Goal: Task Accomplishment & Management: Manage account settings

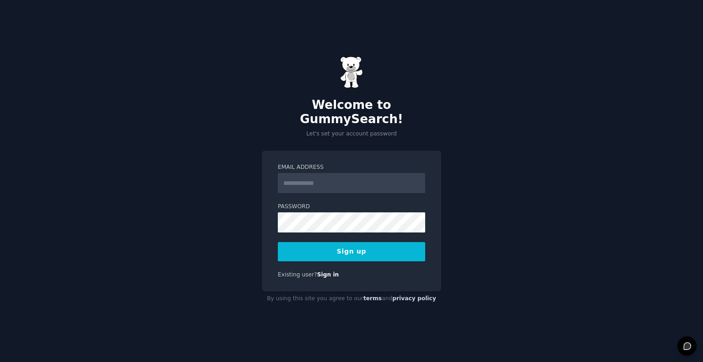
click at [323, 176] on input "Email Address" at bounding box center [351, 183] width 147 height 20
type input "**********"
click at [366, 247] on button "Sign up" at bounding box center [351, 251] width 147 height 19
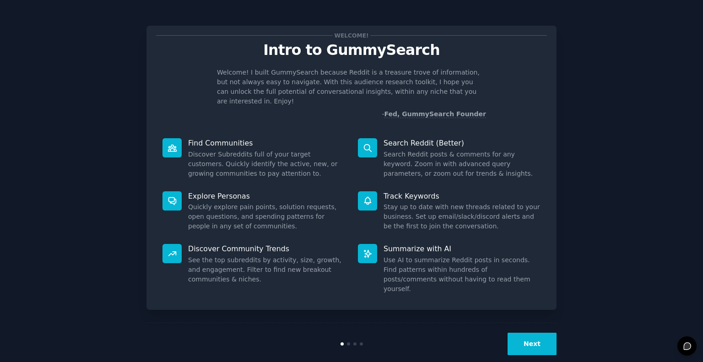
click at [523, 333] on button "Next" at bounding box center [532, 344] width 49 height 22
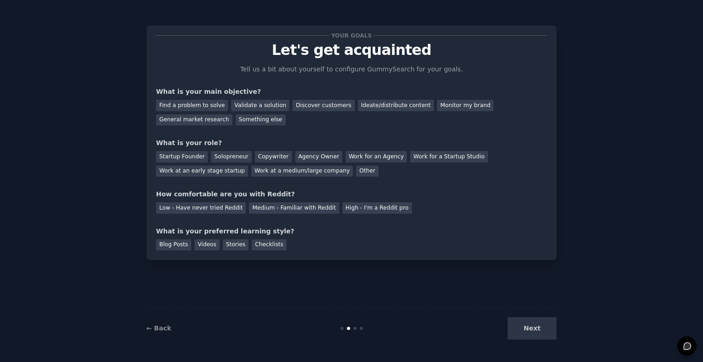
click at [533, 329] on div "Next" at bounding box center [488, 328] width 137 height 22
click at [531, 329] on div "Next" at bounding box center [488, 328] width 137 height 22
click at [274, 205] on div "Medium - Familiar with Reddit" at bounding box center [294, 207] width 90 height 11
click at [174, 249] on div "Blog Posts" at bounding box center [173, 244] width 35 height 11
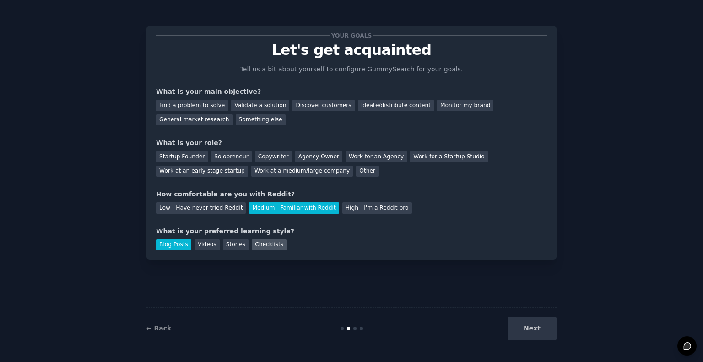
click at [252, 242] on div "Checklists" at bounding box center [269, 244] width 35 height 11
click at [178, 250] on div "Your goals Let's get acquainted Tell us a bit about yourself to configure Gummy…" at bounding box center [351, 143] width 410 height 234
click at [177, 250] on div "Blog Posts" at bounding box center [173, 244] width 35 height 11
click at [233, 161] on div "Solopreneur" at bounding box center [231, 156] width 40 height 11
click at [356, 171] on div "Other" at bounding box center [367, 171] width 22 height 11
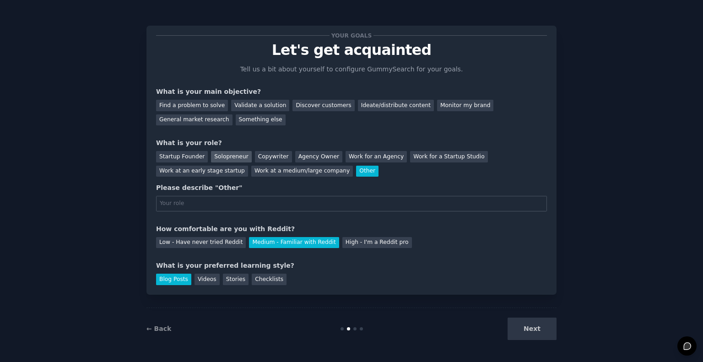
click at [218, 157] on div "Solopreneur" at bounding box center [231, 156] width 40 height 11
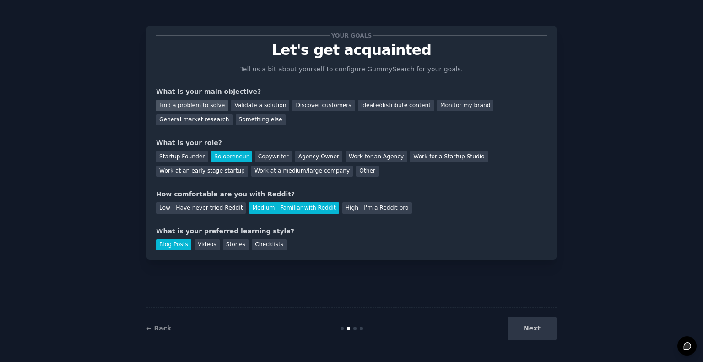
click at [211, 109] on div "Find a problem to solve" at bounding box center [192, 105] width 72 height 11
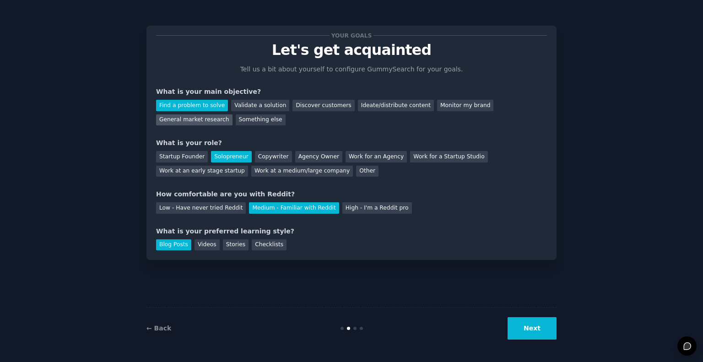
click at [233, 114] on div "General market research" at bounding box center [194, 119] width 76 height 11
click at [542, 334] on button "Next" at bounding box center [532, 328] width 49 height 22
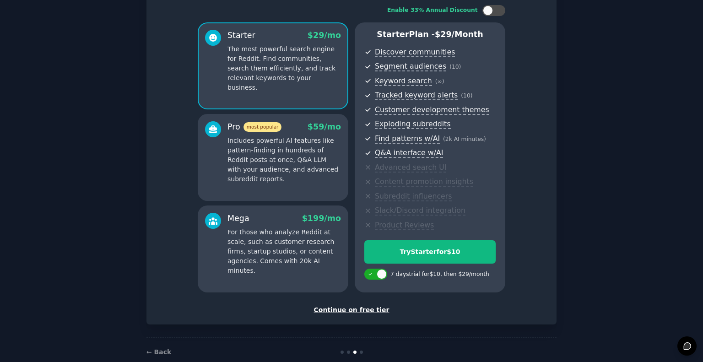
scroll to position [76, 0]
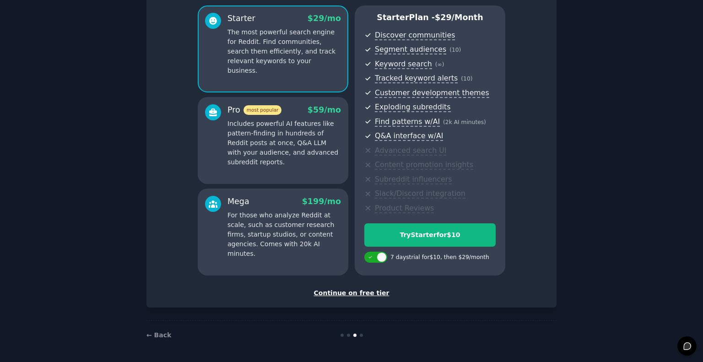
click at [235, 145] on p "Includes powerful AI features like pattern-finding in hundreds of Reddit posts …" at bounding box center [284, 143] width 114 height 48
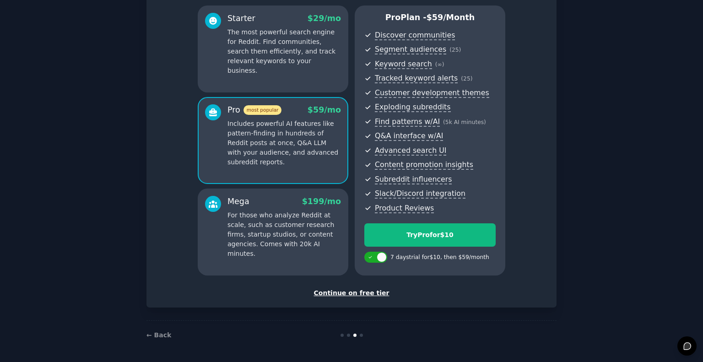
scroll to position [0, 0]
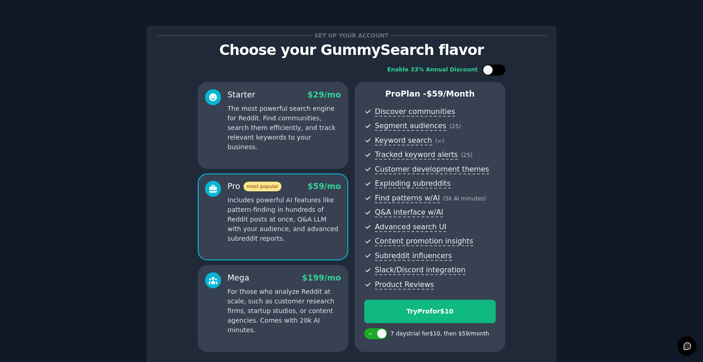
click at [489, 69] on div at bounding box center [488, 70] width 10 height 10
click at [285, 146] on div "Starter $ 29 $ 19 /mo The most powerful search engine for Reddit. Find communit…" at bounding box center [273, 125] width 151 height 87
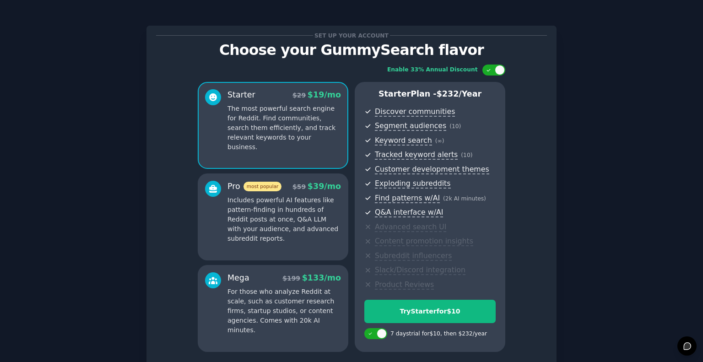
click at [295, 195] on p "Includes powerful AI features like pattern-finding in hundreds of Reddit posts …" at bounding box center [284, 219] width 114 height 48
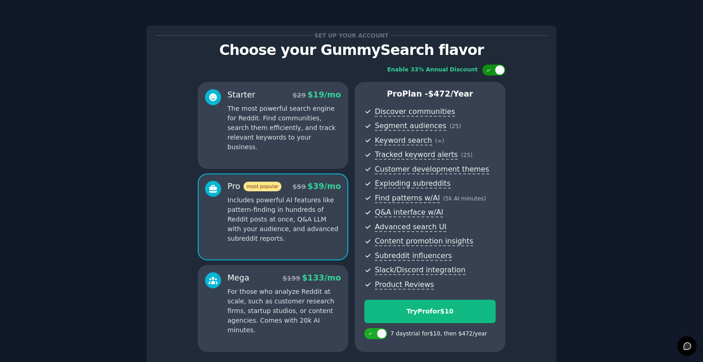
click at [484, 69] on div at bounding box center [493, 70] width 23 height 11
checkbox input "false"
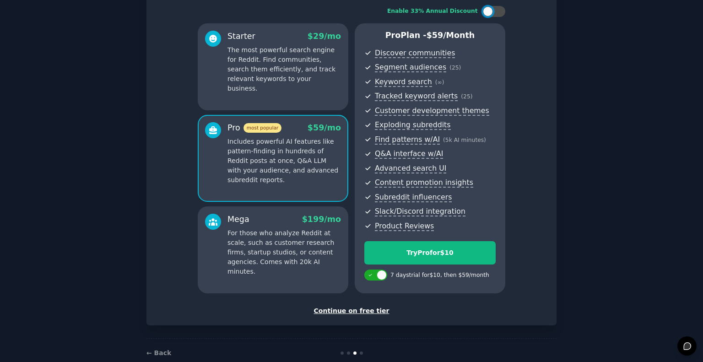
scroll to position [76, 0]
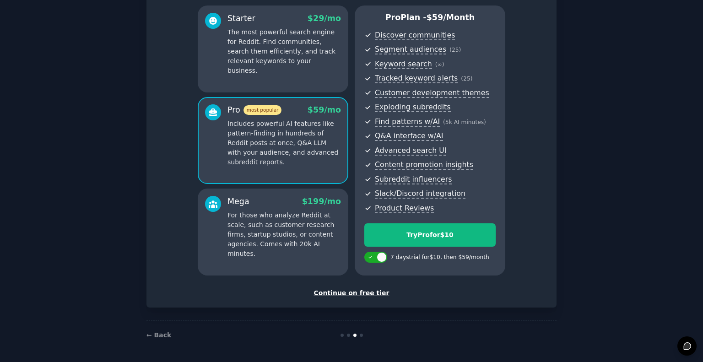
click at [355, 296] on div "Continue on free tier" at bounding box center [351, 293] width 391 height 10
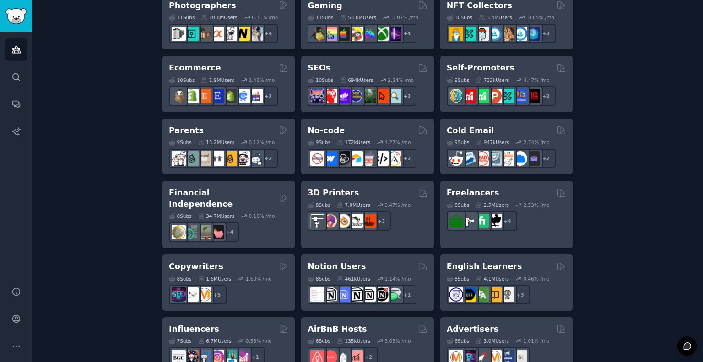
scroll to position [693, 0]
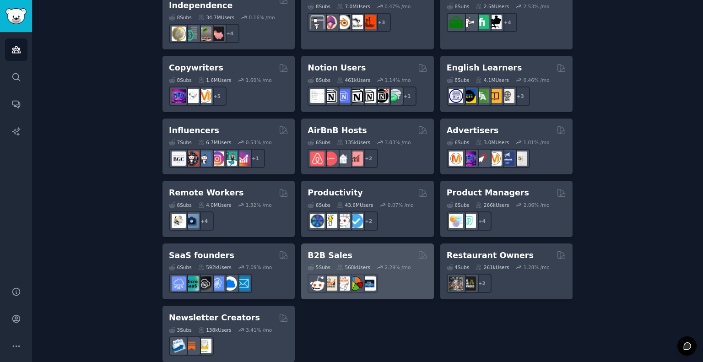
click at [363, 264] on div "568k Users" at bounding box center [353, 267] width 33 height 6
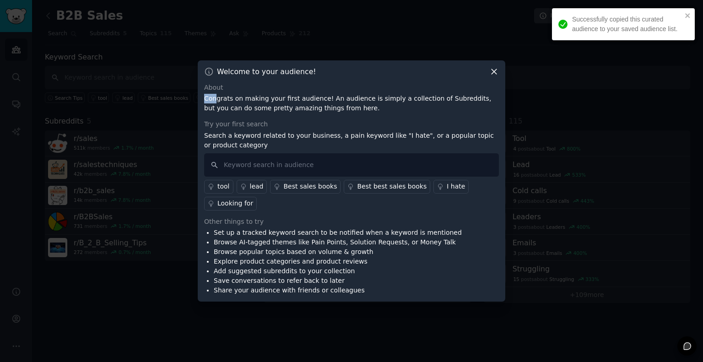
drag, startPoint x: 217, startPoint y: 99, endPoint x: 352, endPoint y: 92, distance: 135.2
click at [352, 92] on div "About Congrats on making your first audience! An audience is simply a collectio…" at bounding box center [351, 98] width 295 height 31
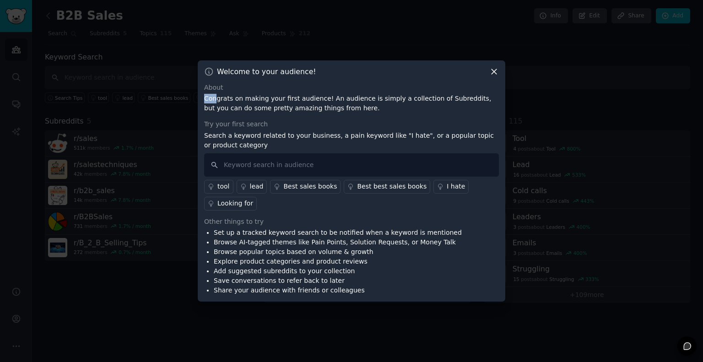
click at [354, 92] on div "About" at bounding box center [351, 88] width 295 height 10
click at [433, 181] on link "I hate" at bounding box center [450, 187] width 35 height 14
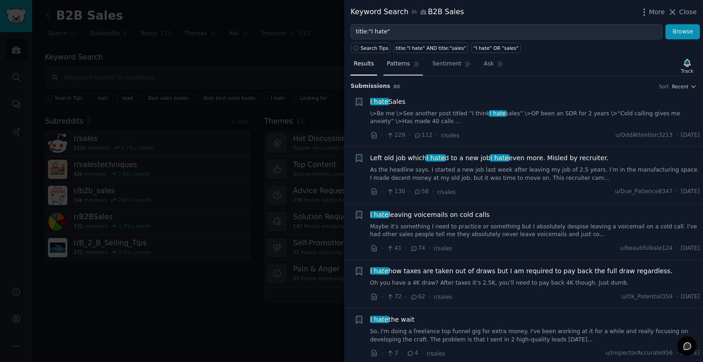
click at [398, 65] on span "Patterns" at bounding box center [398, 64] width 23 height 8
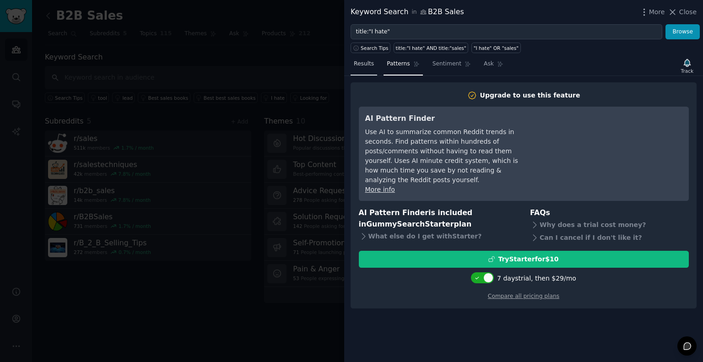
click at [362, 67] on span "Results" at bounding box center [364, 64] width 20 height 8
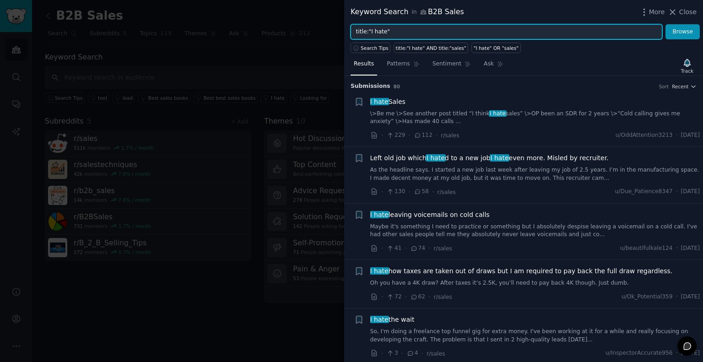
drag, startPoint x: 397, startPoint y: 30, endPoint x: 347, endPoint y: 27, distance: 50.4
click at [347, 27] on div "title:"I hate" Browse" at bounding box center [523, 32] width 359 height 16
click at [395, 30] on input "title:"I hate"" at bounding box center [507, 32] width 312 height 16
type input "t"
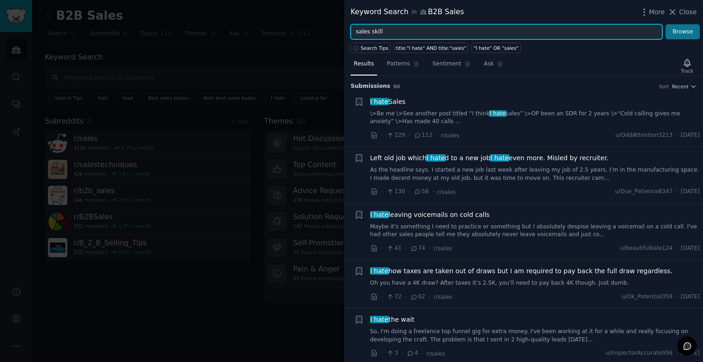
type input "sales skill"
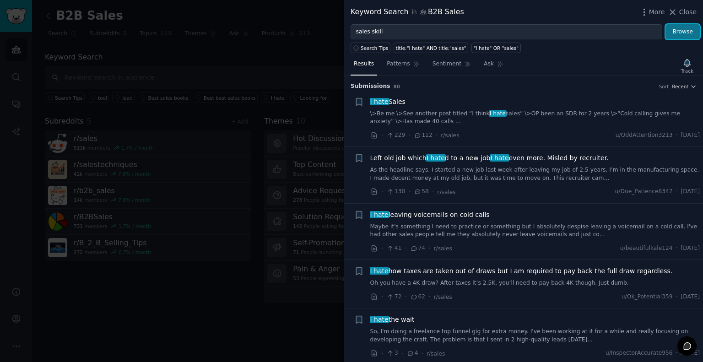
click at [687, 32] on button "Browse" at bounding box center [682, 32] width 34 height 16
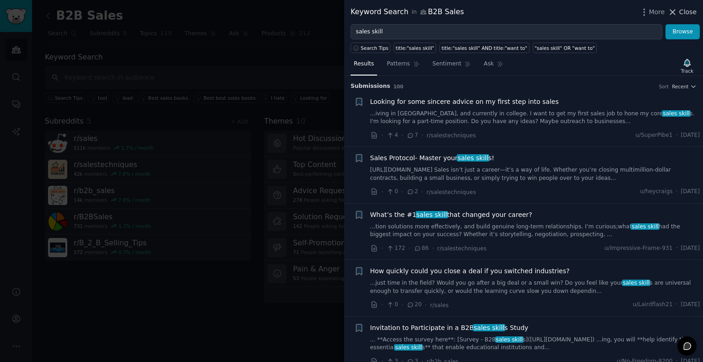
click at [690, 12] on span "Close" at bounding box center [687, 12] width 17 height 10
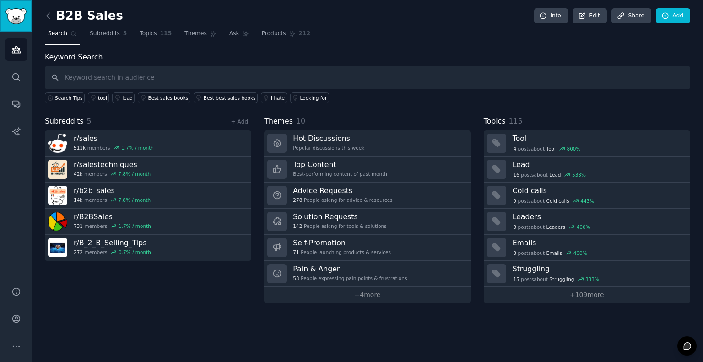
click at [13, 14] on img "Sidebar" at bounding box center [15, 16] width 21 height 16
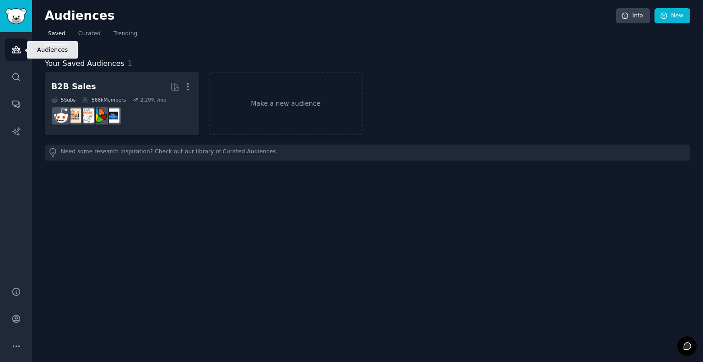
click at [15, 51] on icon "Sidebar" at bounding box center [16, 50] width 8 height 6
click at [269, 113] on link "Make a new audience" at bounding box center [286, 103] width 154 height 63
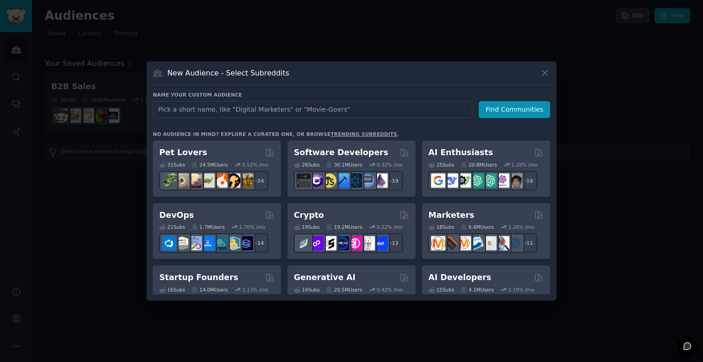
click at [258, 111] on input "text" at bounding box center [312, 109] width 319 height 17
drag, startPoint x: 191, startPoint y: 111, endPoint x: 146, endPoint y: 111, distance: 45.8
click at [146, 111] on div "​ New Audience - Select Subreddits Name your custom audience Audience Name worr…" at bounding box center [351, 181] width 697 height 362
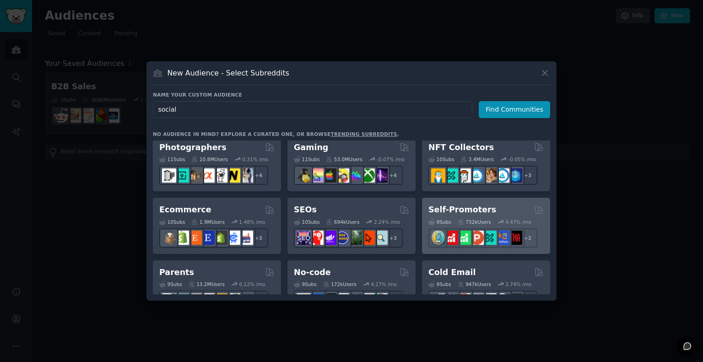
scroll to position [119, 0]
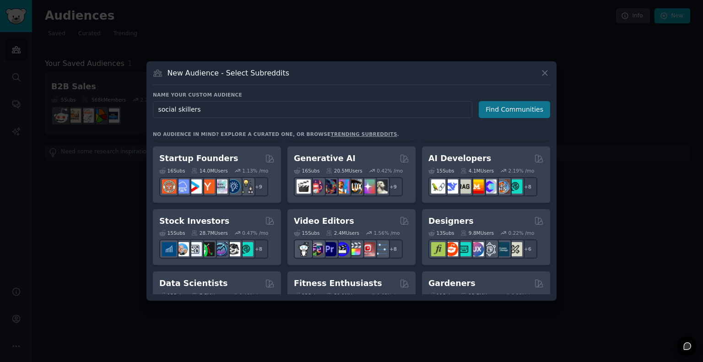
type input "social skillers"
click at [520, 113] on button "Find Communities" at bounding box center [514, 109] width 71 height 17
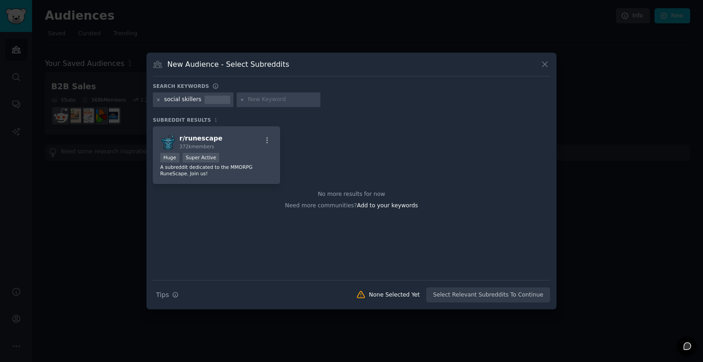
click at [157, 98] on icon at bounding box center [158, 99] width 2 height 2
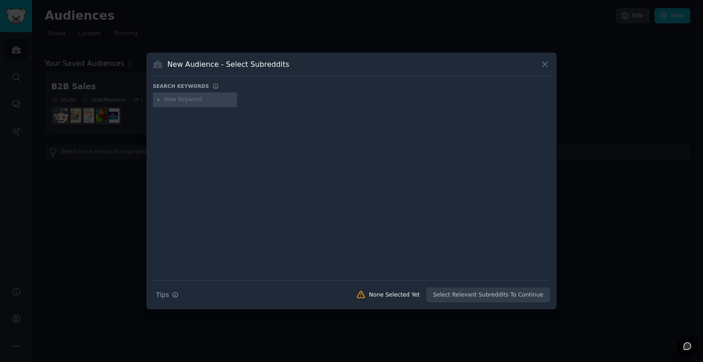
click at [189, 103] on input "text" at bounding box center [199, 100] width 70 height 8
click at [204, 99] on input "social skill" at bounding box center [199, 100] width 70 height 8
type input "social skill, talk to people"
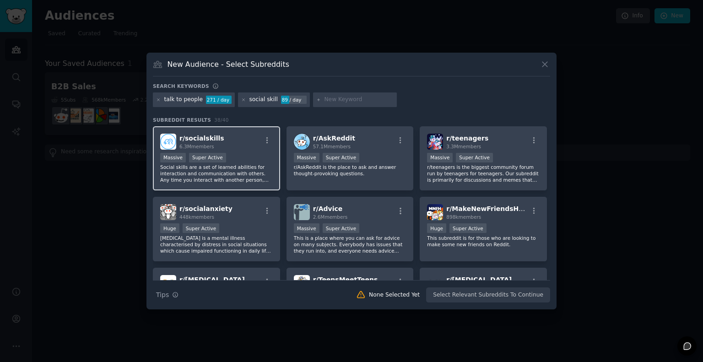
click at [265, 134] on div "r/ socialskills 6.3M members" at bounding box center [216, 142] width 113 height 16
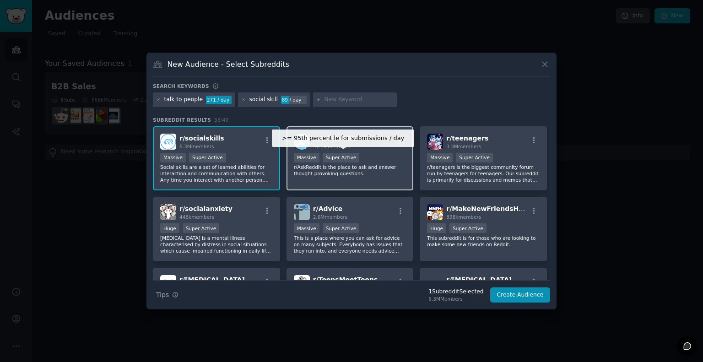
click at [342, 155] on div "Super Active" at bounding box center [341, 158] width 37 height 10
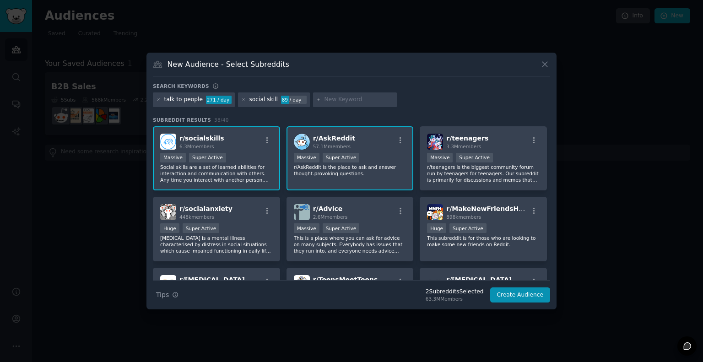
scroll to position [159, 0]
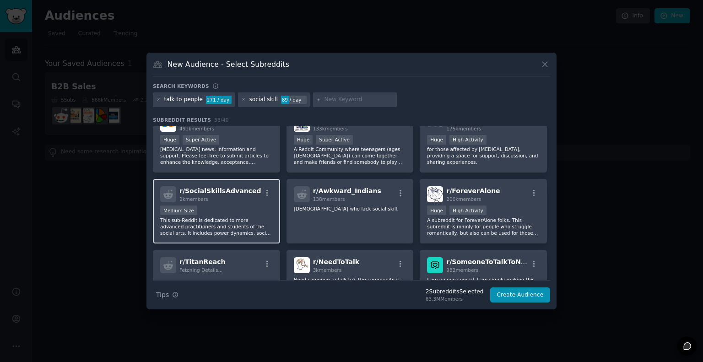
click at [227, 207] on div "Medium Size" at bounding box center [216, 211] width 113 height 11
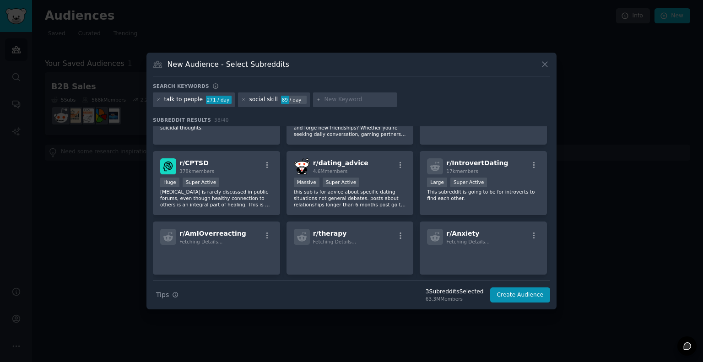
scroll to position [688, 0]
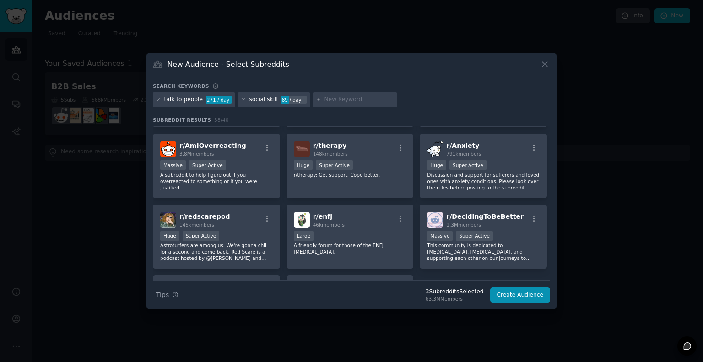
click at [330, 98] on input "text" at bounding box center [359, 100] width 70 height 8
type input "self confidence"
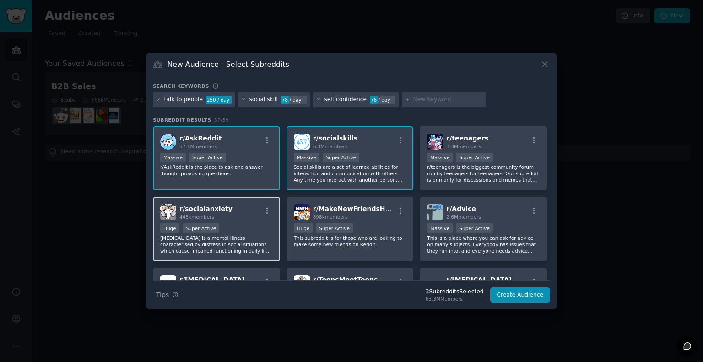
click at [224, 205] on div "r/ socialanxiety 448k members" at bounding box center [216, 212] width 113 height 16
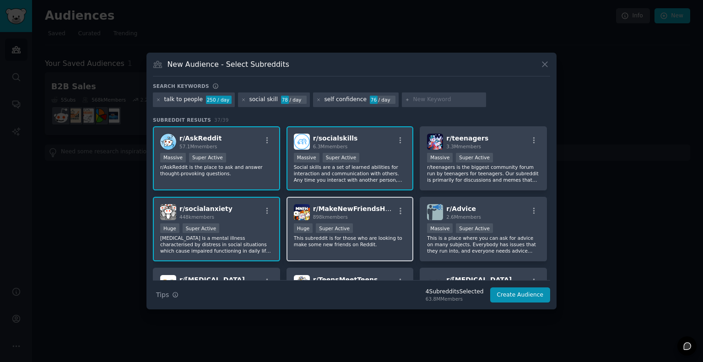
click at [362, 211] on span "r/ MakeNewFriendsHere" at bounding box center [355, 208] width 84 height 7
drag, startPoint x: 551, startPoint y: 139, endPoint x: 551, endPoint y: 151, distance: 12.8
click at [551, 151] on div "New Audience - Select Subreddits Search keywords Try a 2-4 keywords your audien…" at bounding box center [351, 181] width 410 height 257
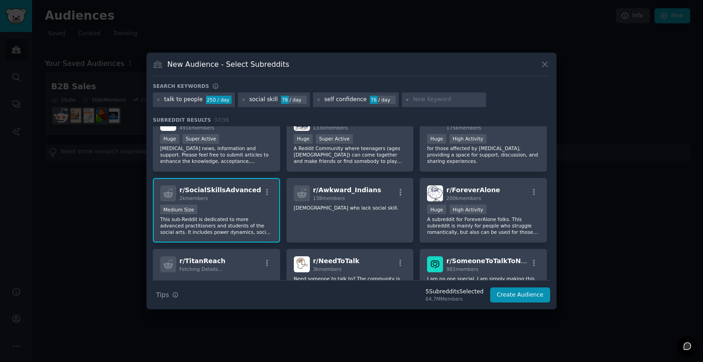
scroll to position [167, 0]
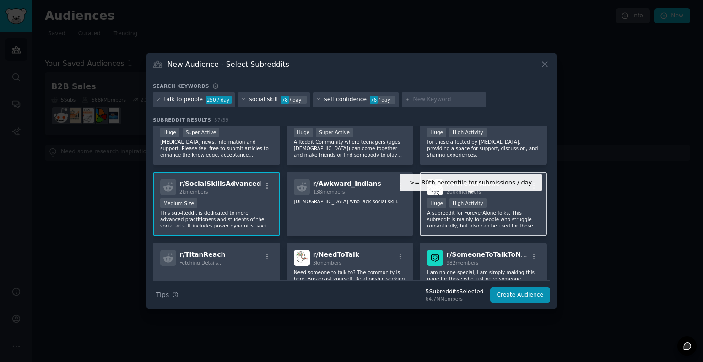
click at [480, 205] on div "High Activity" at bounding box center [467, 203] width 37 height 10
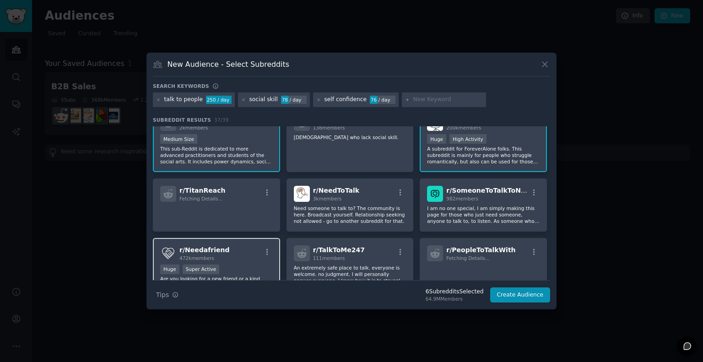
scroll to position [429, 0]
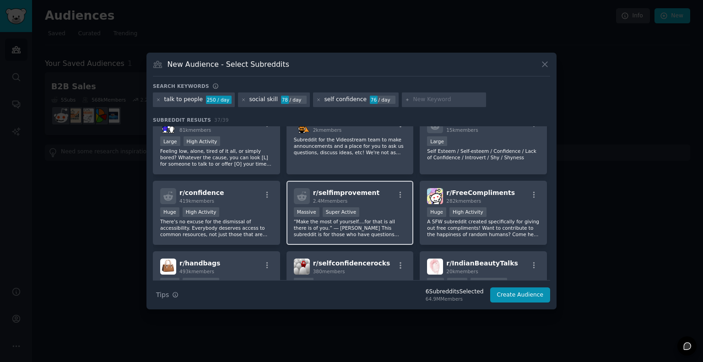
click at [357, 189] on span "r/ selfimprovement" at bounding box center [346, 192] width 67 height 7
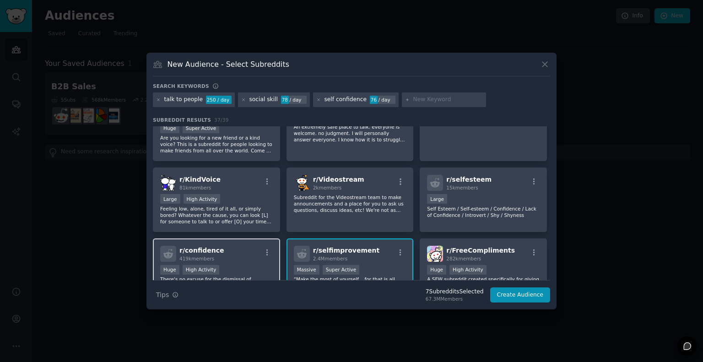
scroll to position [570, 0]
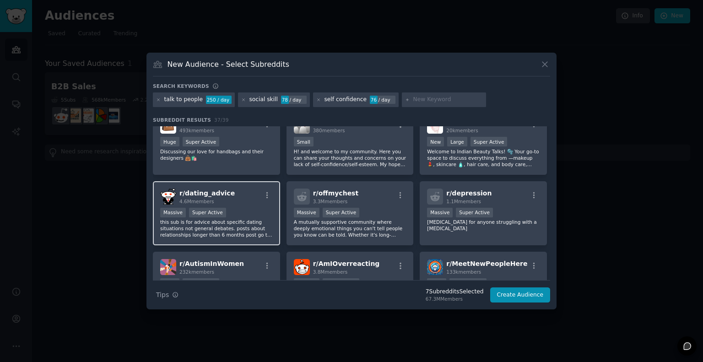
click at [242, 203] on div "r/ dating_advice 4.6M members Massive Super Active this sub is for advice about…" at bounding box center [216, 213] width 127 height 65
click at [240, 200] on div "r/ dating_advice 4.6M members" at bounding box center [216, 197] width 113 height 16
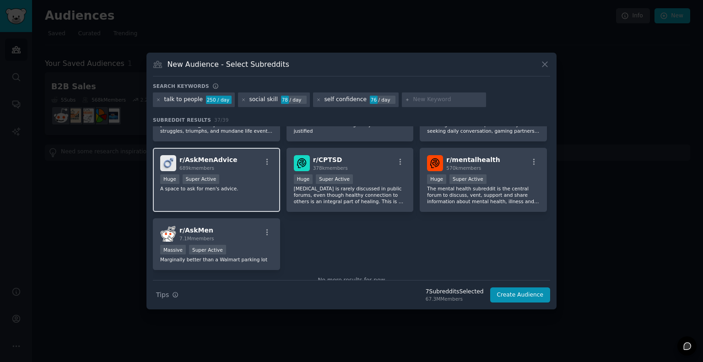
scroll to position [762, 0]
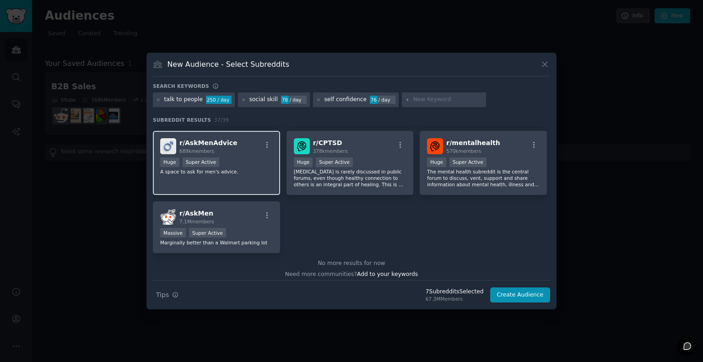
click at [226, 178] on div "r/ AskMenAdvice 689k members Huge Super Active A space to ask for men's advice." at bounding box center [216, 163] width 127 height 65
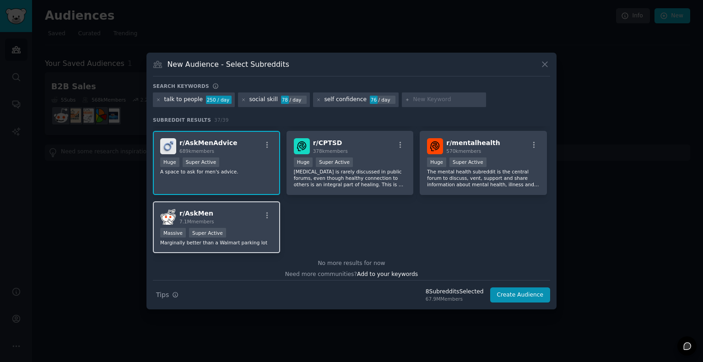
click at [232, 211] on div "r/ AskMen 7.1M members" at bounding box center [216, 217] width 113 height 16
click at [231, 209] on div "r/ AskMen 7.1M members" at bounding box center [216, 217] width 113 height 16
click at [227, 185] on div "r/ AskMenAdvice 689k members Huge Super Active A space to ask for men's advice." at bounding box center [216, 163] width 127 height 65
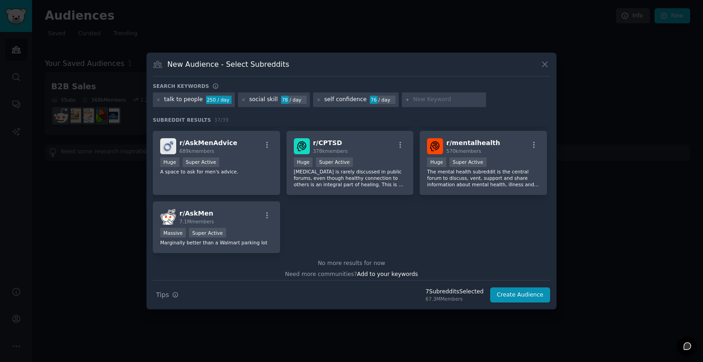
click at [428, 98] on input "text" at bounding box center [448, 100] width 70 height 8
type input "influence"
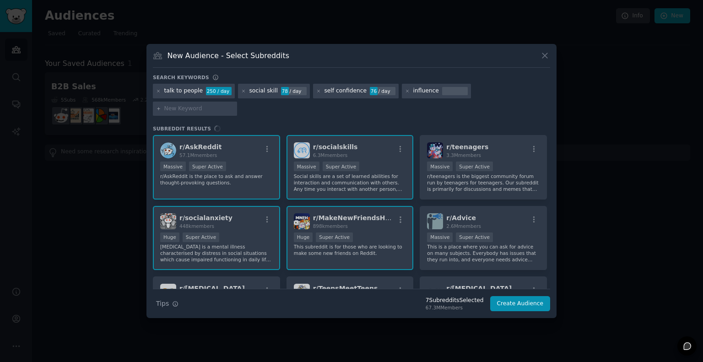
click at [234, 105] on input "text" at bounding box center [199, 109] width 70 height 8
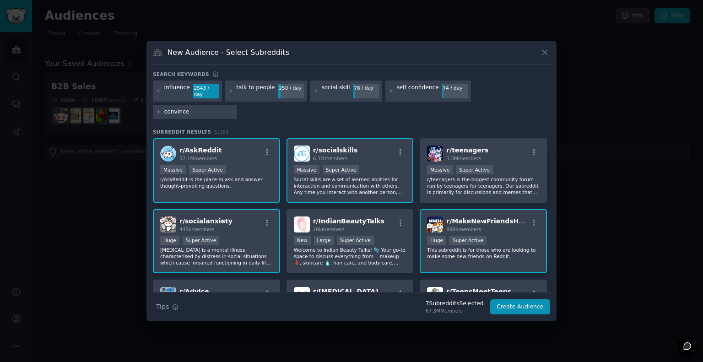
click at [234, 108] on input "convince" at bounding box center [199, 112] width 70 height 8
type input "convince"
click at [547, 101] on div "influence 2543 / day talk to people 250 / day social skill 78 / day self confid…" at bounding box center [351, 102] width 397 height 42
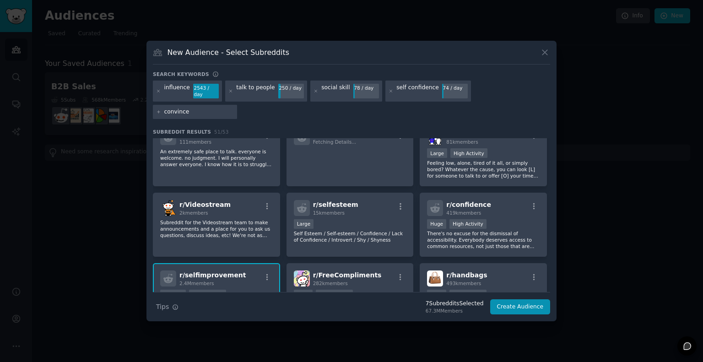
scroll to position [581, 0]
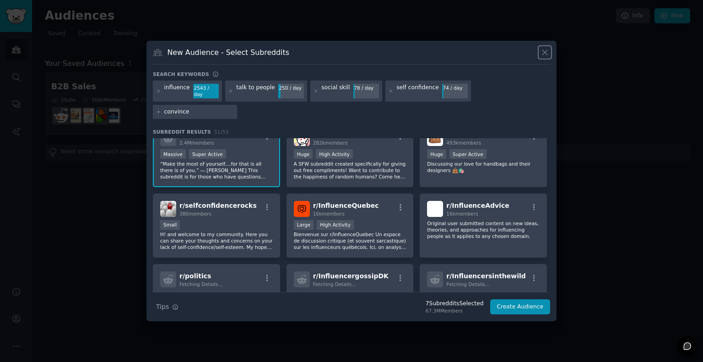
click at [547, 57] on icon at bounding box center [545, 53] width 10 height 10
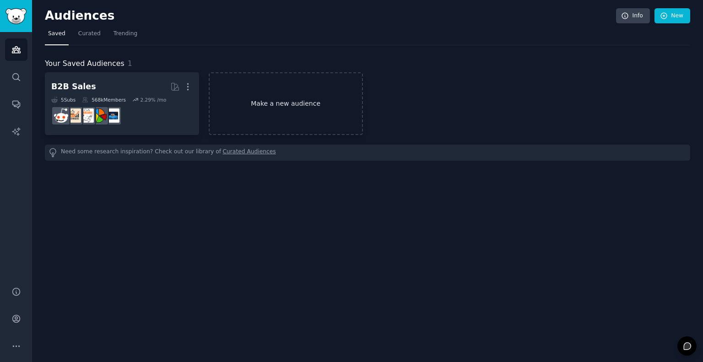
click at [268, 108] on link "Make a new audience" at bounding box center [286, 103] width 154 height 63
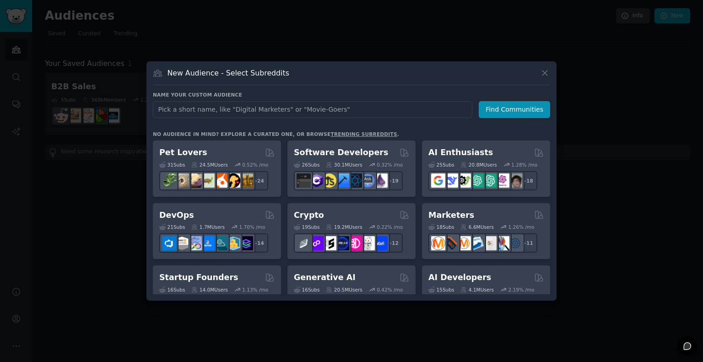
click at [287, 101] on input "text" at bounding box center [312, 109] width 319 height 17
drag, startPoint x: 222, startPoint y: 110, endPoint x: 141, endPoint y: 98, distance: 82.3
click at [141, 98] on div "​ New Audience - Select Subreddits Name your custom audience Audience Name sell…" at bounding box center [351, 181] width 697 height 362
type input "sellers"
click at [536, 102] on button "Find Communities" at bounding box center [514, 109] width 71 height 17
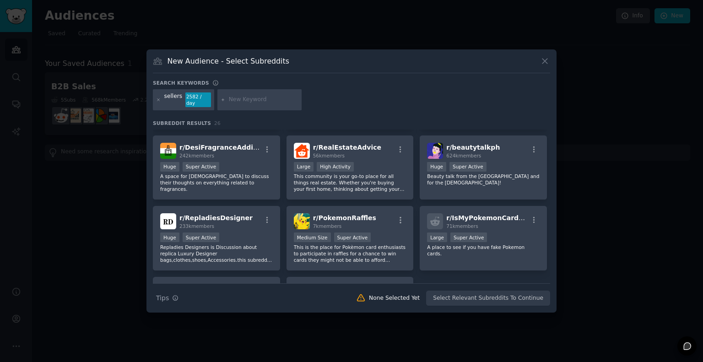
scroll to position [220, 0]
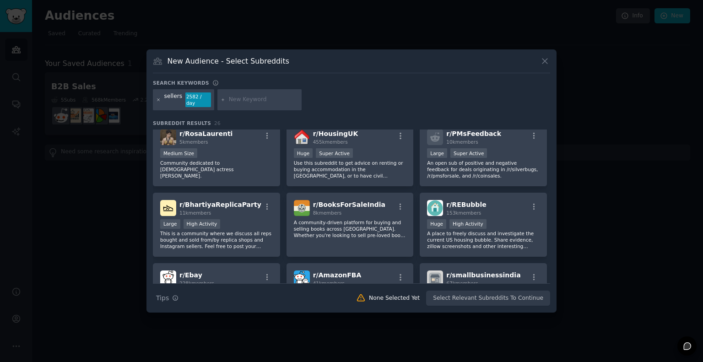
click at [158, 100] on icon at bounding box center [158, 99] width 5 height 5
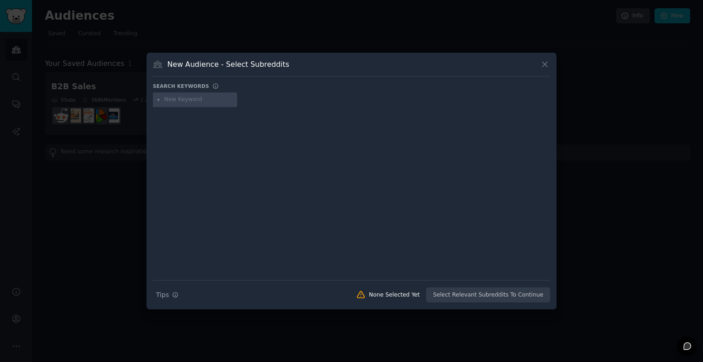
click at [187, 100] on input "text" at bounding box center [199, 100] width 70 height 8
type input "communication skills"
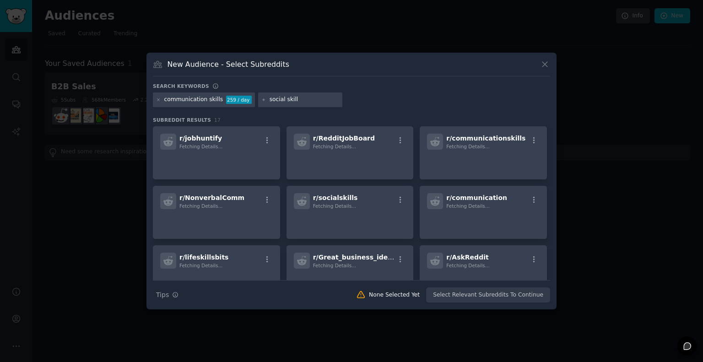
type input "social skills"
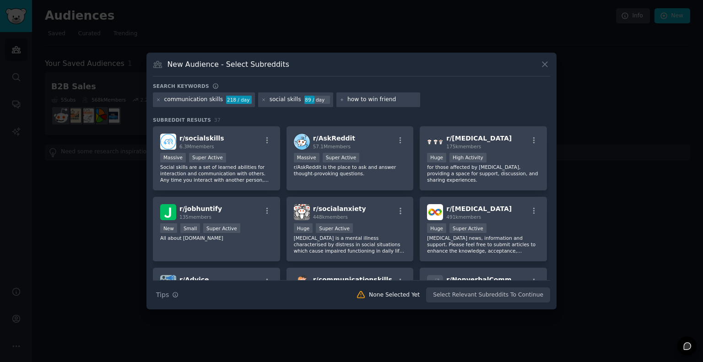
type input "how to win friends"
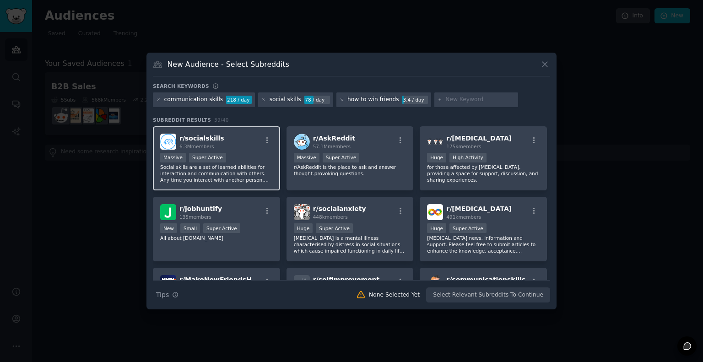
click at [227, 141] on div "r/ socialskills 6.3M members" at bounding box center [216, 142] width 113 height 16
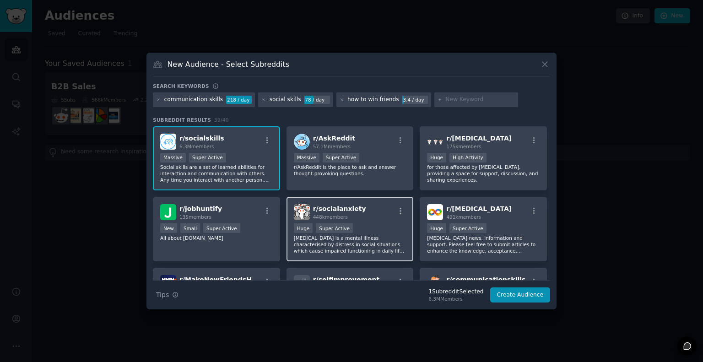
click at [353, 216] on div "448k members" at bounding box center [339, 217] width 53 height 6
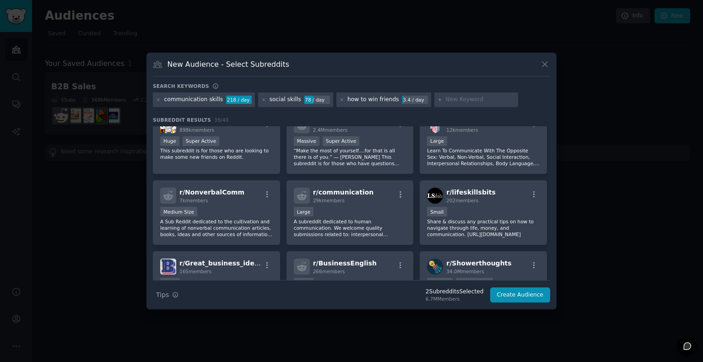
scroll to position [159, 0]
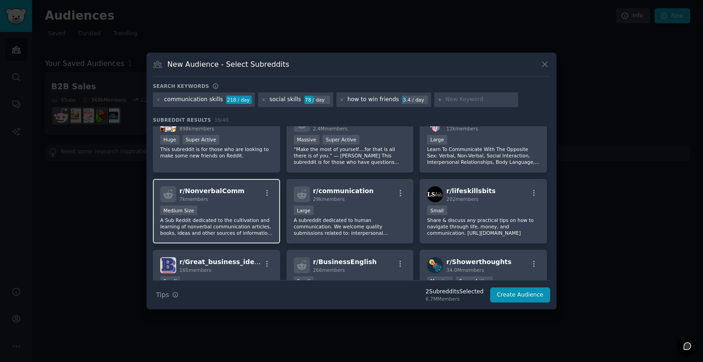
click at [242, 206] on div "Medium Size" at bounding box center [216, 211] width 113 height 11
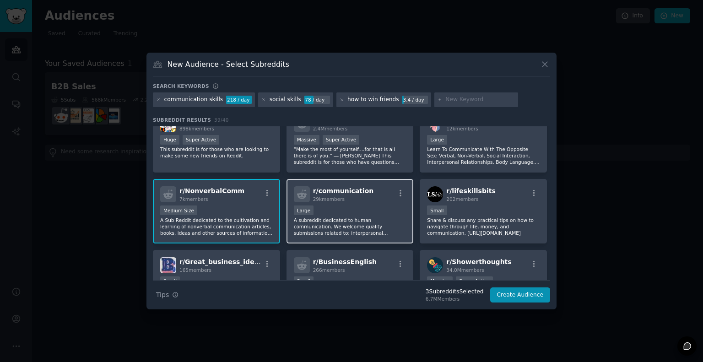
click at [374, 206] on div "10,000 - 100,000 members Large" at bounding box center [350, 211] width 113 height 11
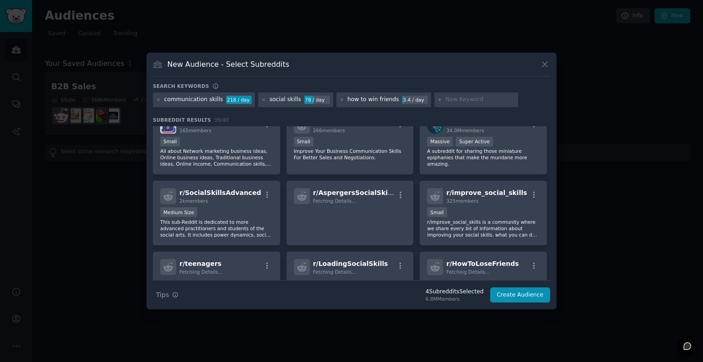
scroll to position [300, 0]
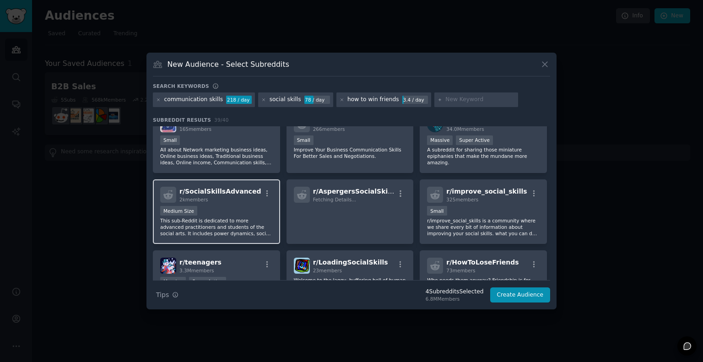
click at [222, 190] on span "r/ SocialSkillsAdvanced" at bounding box center [219, 191] width 81 height 7
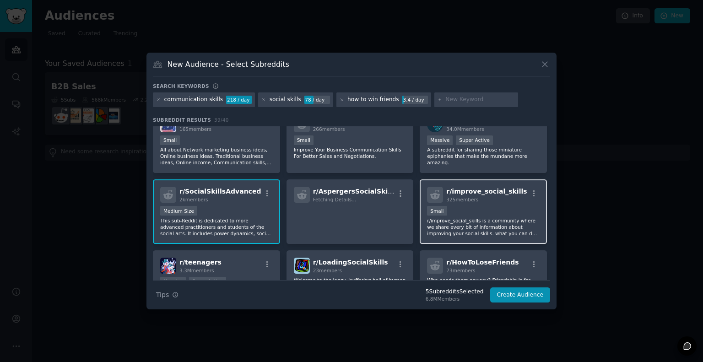
click at [515, 214] on div "Small" at bounding box center [483, 211] width 113 height 11
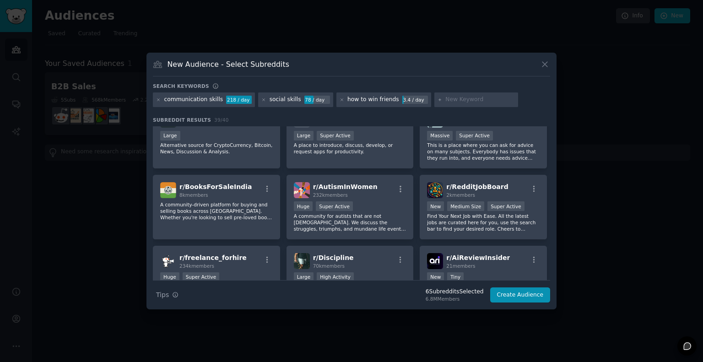
scroll to position [786, 0]
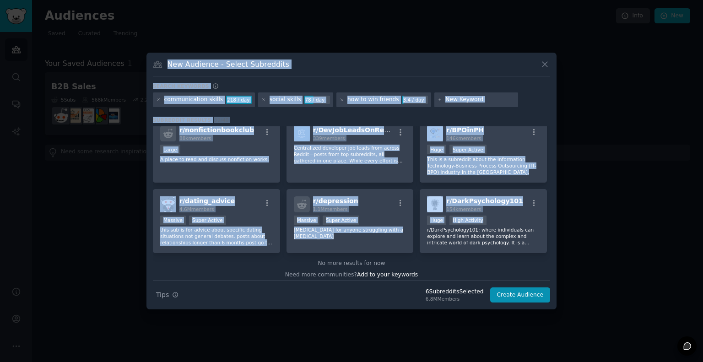
drag, startPoint x: 509, startPoint y: 210, endPoint x: 606, endPoint y: 226, distance: 97.9
click at [606, 226] on div "​ New Audience - Select Subreddits Search keywords communication skills 218 / d…" at bounding box center [351, 181] width 697 height 362
click at [530, 296] on button "Create Audience" at bounding box center [520, 295] width 60 height 16
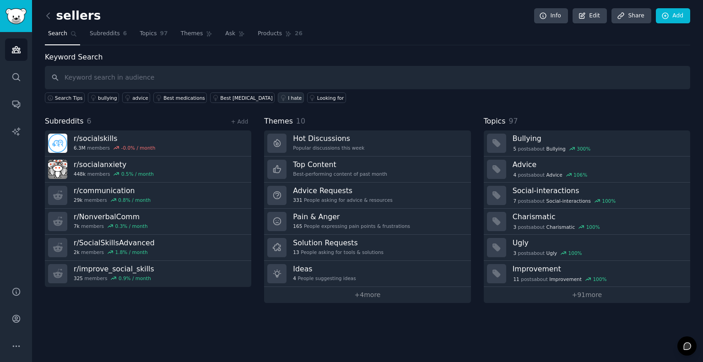
click at [288, 97] on div "I hate" at bounding box center [295, 98] width 14 height 6
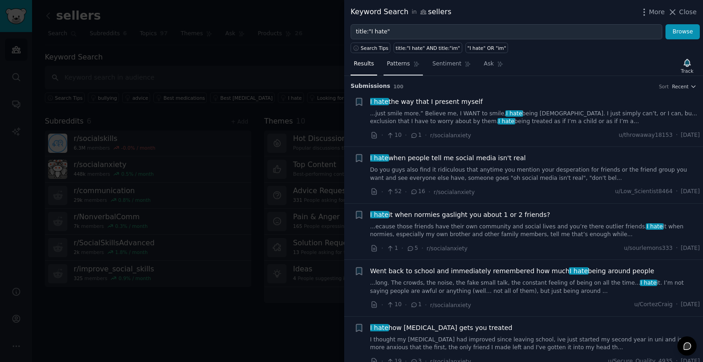
click at [403, 62] on span "Patterns" at bounding box center [398, 64] width 23 height 8
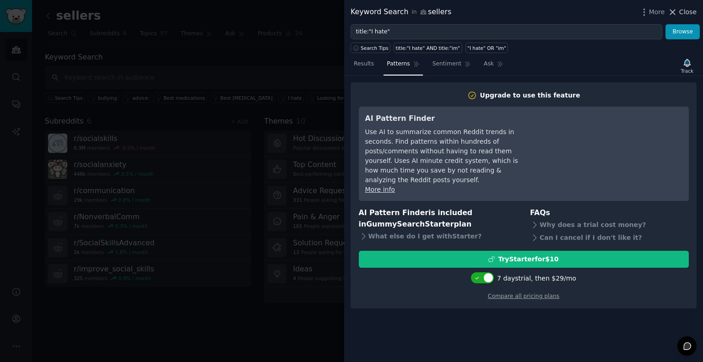
click at [677, 8] on icon at bounding box center [673, 12] width 10 height 10
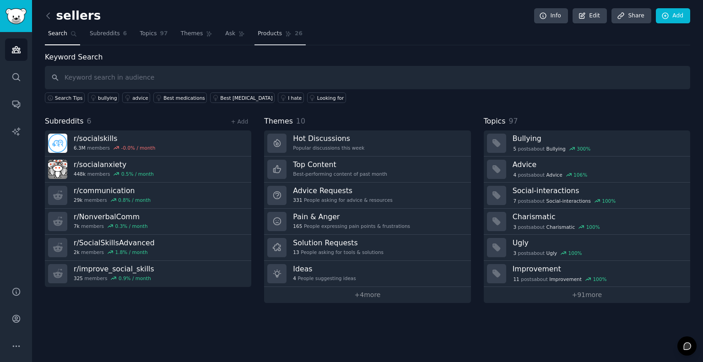
click at [258, 33] on span "Products" at bounding box center [270, 34] width 24 height 8
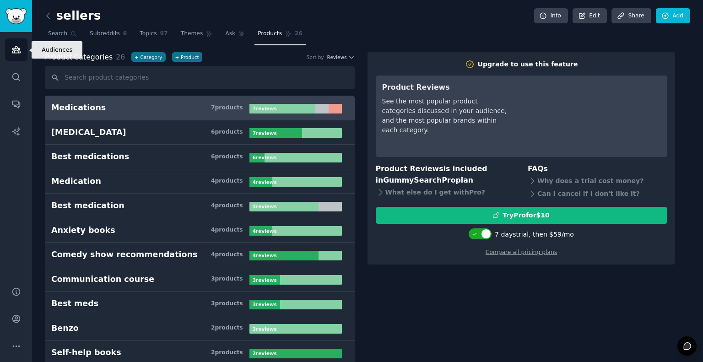
click at [23, 53] on link "Audiences" at bounding box center [16, 49] width 22 height 22
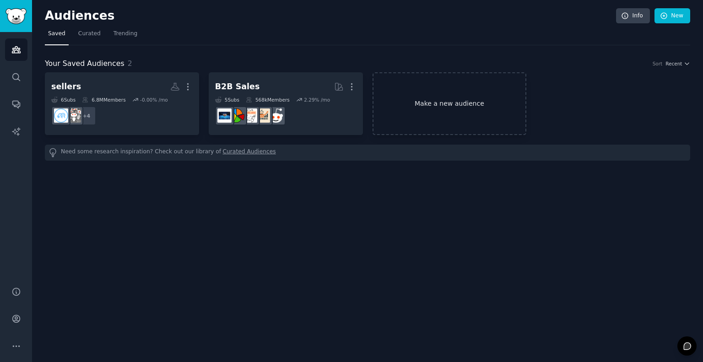
click at [436, 102] on link "Make a new audience" at bounding box center [450, 103] width 154 height 63
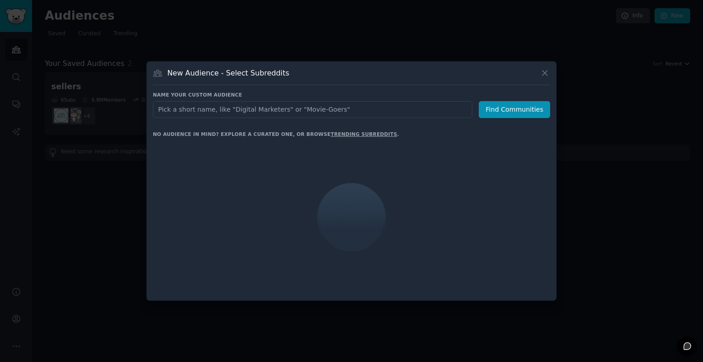
click at [436, 102] on input "text" at bounding box center [312, 109] width 319 height 17
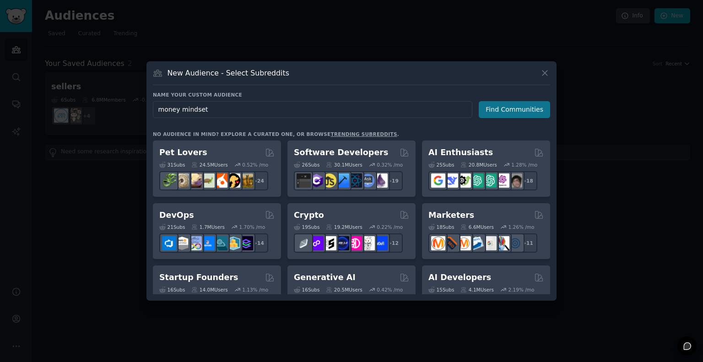
type input "money mindset"
click at [532, 113] on button "Find Communities" at bounding box center [514, 109] width 71 height 17
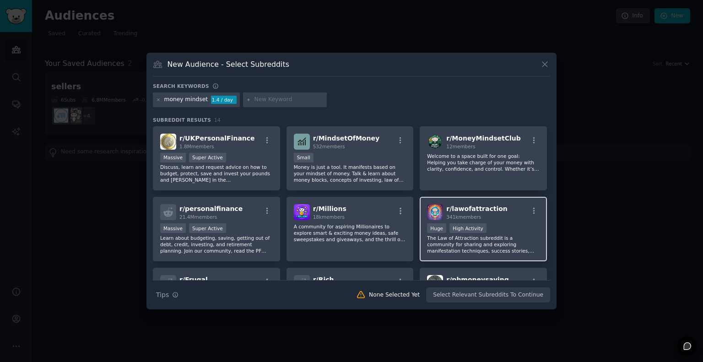
click at [450, 218] on span "341k members" at bounding box center [463, 216] width 35 height 5
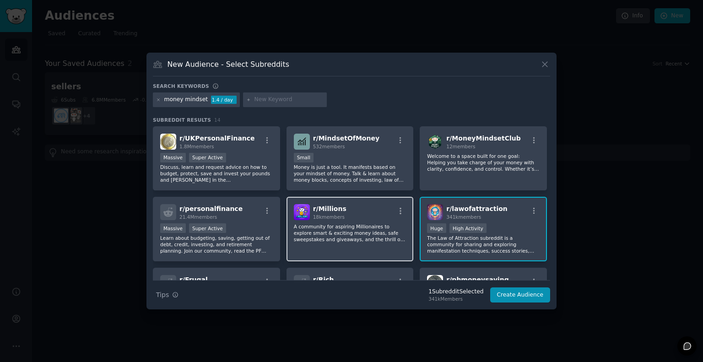
click at [358, 210] on div "r/ Millions 18k members" at bounding box center [350, 212] width 113 height 16
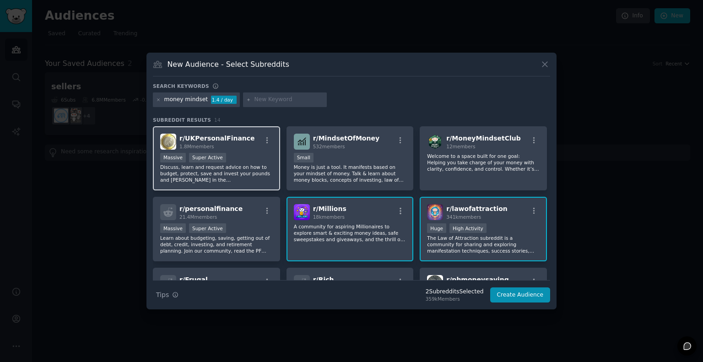
scroll to position [159, 0]
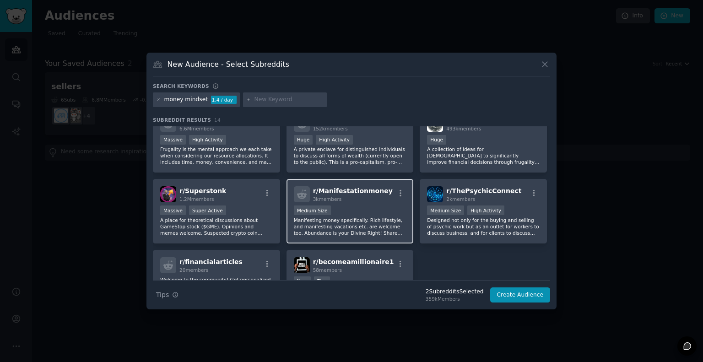
click at [360, 200] on div "3k members" at bounding box center [353, 199] width 80 height 6
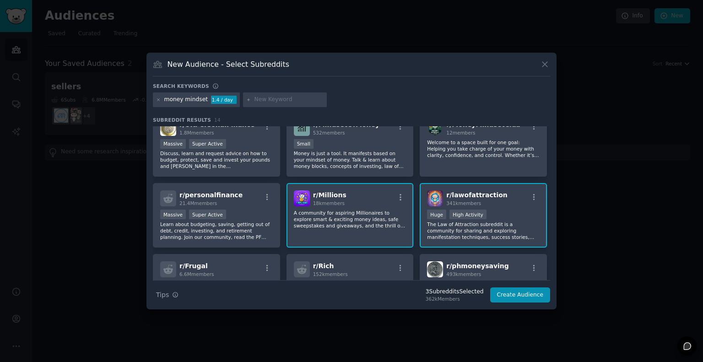
scroll to position [0, 0]
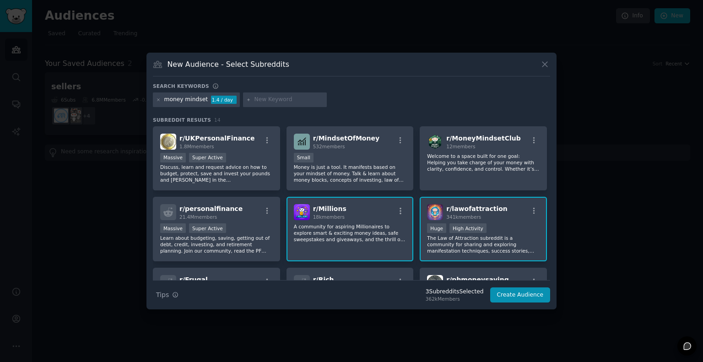
click at [293, 100] on input "text" at bounding box center [289, 100] width 70 height 8
type input "m"
type input "psychology ofd money"
click at [246, 101] on icon at bounding box center [248, 99] width 5 height 5
click at [270, 103] on input "text" at bounding box center [289, 100] width 70 height 8
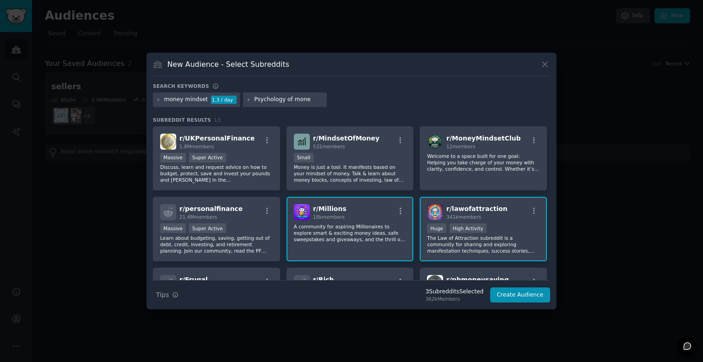
type input "Psychology of money"
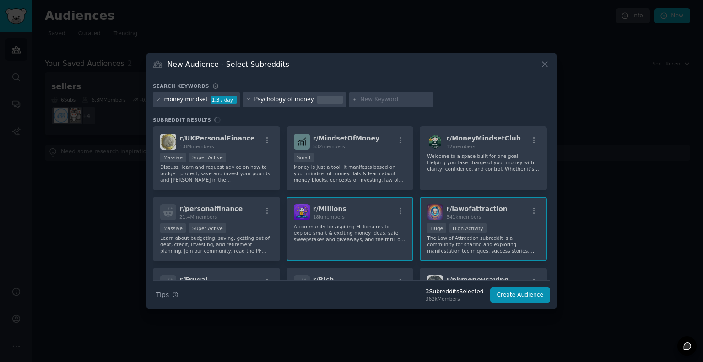
click at [395, 106] on div at bounding box center [391, 99] width 84 height 15
click at [389, 102] on input "text" at bounding box center [395, 100] width 70 height 8
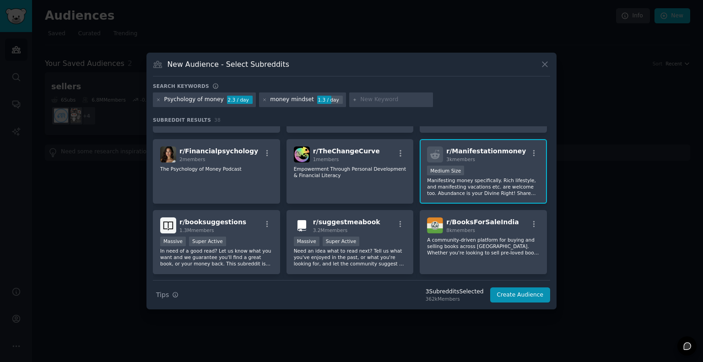
scroll to position [486, 0]
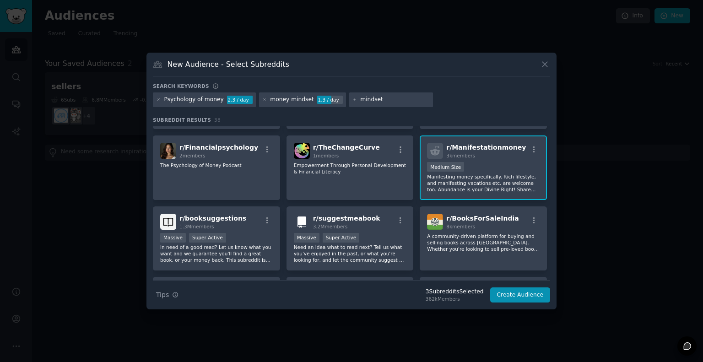
click at [458, 100] on div "Psychology of money 2.3 / day money mindset 1.3 / day mindset" at bounding box center [351, 101] width 397 height 18
click at [360, 99] on input "mindset" at bounding box center [395, 100] width 70 height 8
type input "manifestation"
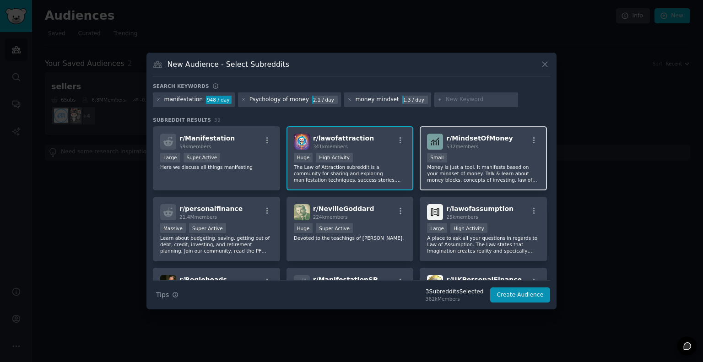
click at [455, 173] on p "Money is just a tool. It manifests based on your mindset of money. Talk & learn…" at bounding box center [483, 173] width 113 height 19
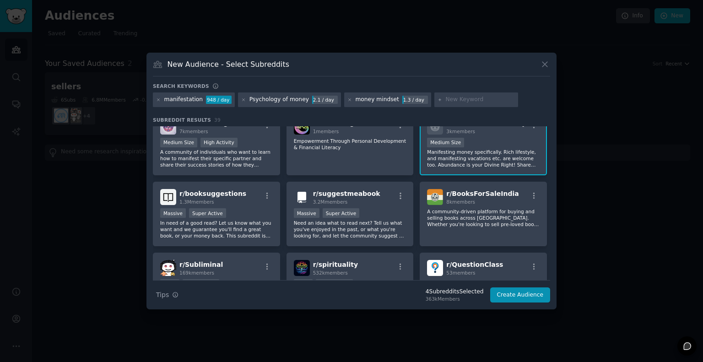
scroll to position [524, 0]
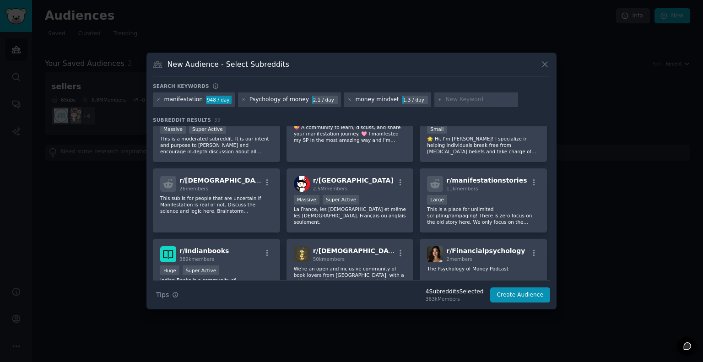
click at [447, 99] on input "text" at bounding box center [480, 100] width 70 height 8
type input "growth mindset\"
click at [482, 93] on div "growth mindset\" at bounding box center [476, 99] width 84 height 15
click at [480, 102] on input "growth mindset\" at bounding box center [480, 100] width 70 height 8
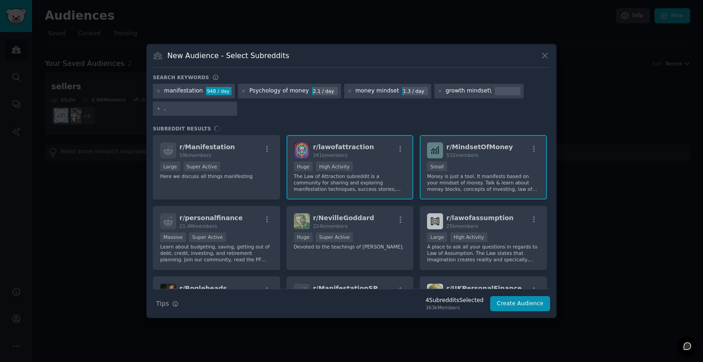
type input "."
click at [483, 95] on div "growth mindset\" at bounding box center [478, 91] width 89 height 15
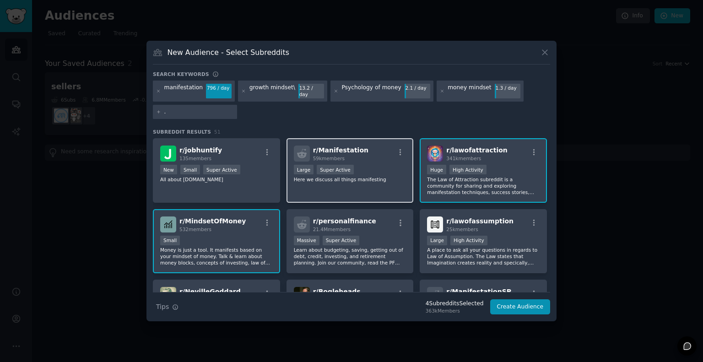
click at [351, 155] on div "59k members" at bounding box center [340, 158] width 55 height 6
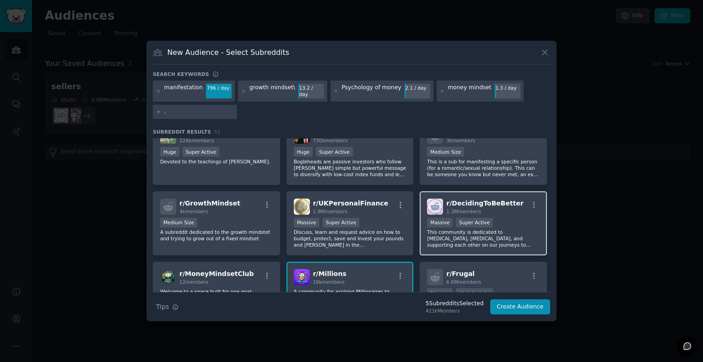
click at [480, 208] on div "1.3M members" at bounding box center [484, 211] width 77 height 6
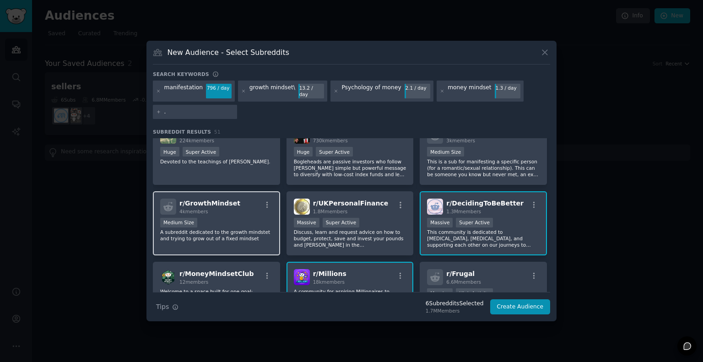
click at [238, 218] on div "Medium Size" at bounding box center [216, 223] width 113 height 11
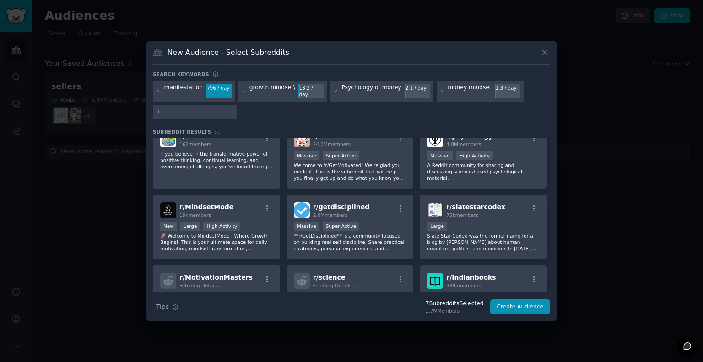
scroll to position [722, 0]
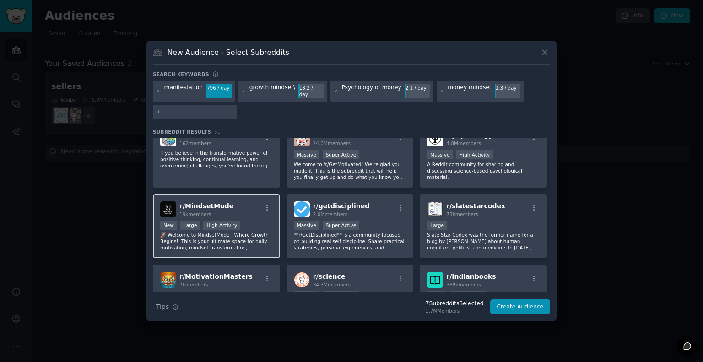
click at [232, 201] on div "r/ MindsetMode 19k members" at bounding box center [216, 209] width 113 height 16
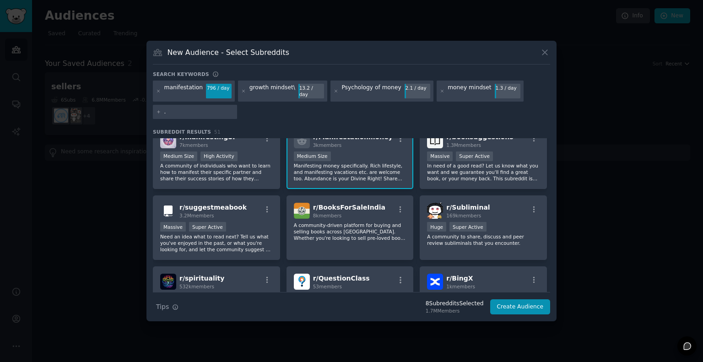
scroll to position [1056, 0]
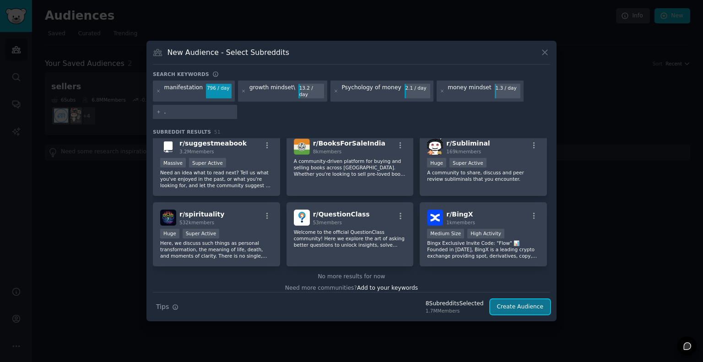
click at [514, 302] on button "Create Audience" at bounding box center [520, 307] width 60 height 16
click at [514, 302] on div "Search Tips Tips 8 Subreddit s Selected 1.7M Members Create Audience" at bounding box center [351, 303] width 397 height 23
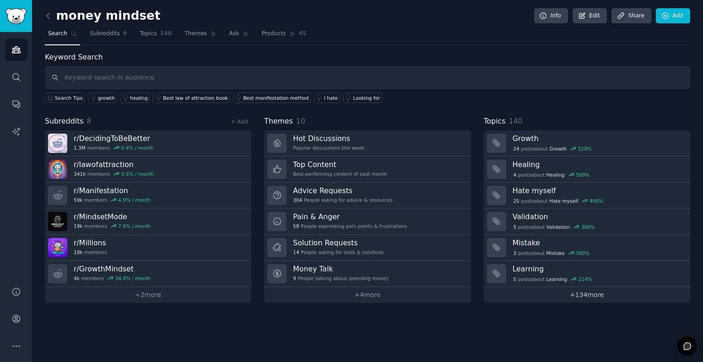
click at [597, 296] on link "+ 134 more" at bounding box center [587, 295] width 206 height 16
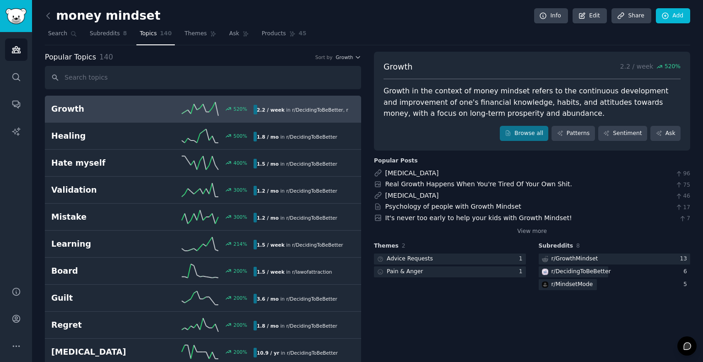
click at [544, 56] on div "Growth 2.2 / week 520 % Growth in the context of money mindset refers to the co…" at bounding box center [532, 101] width 316 height 99
click at [51, 19] on icon at bounding box center [48, 16] width 10 height 10
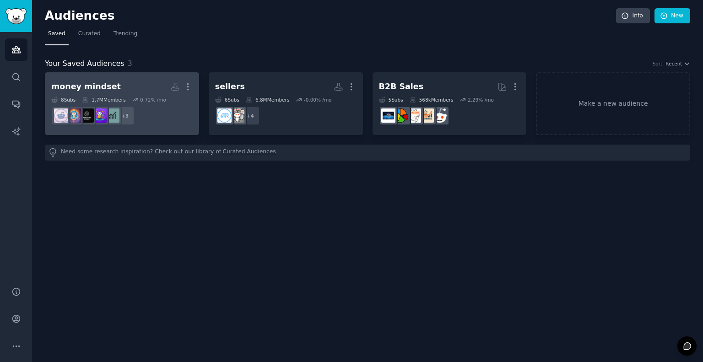
click at [134, 89] on h2 "money mindset More" at bounding box center [121, 87] width 141 height 16
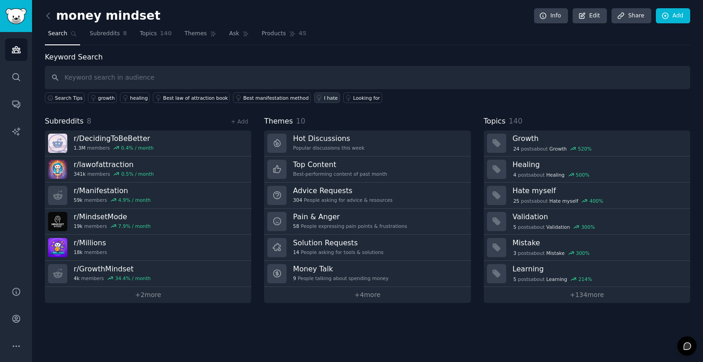
click at [314, 93] on link "I hate" at bounding box center [327, 97] width 26 height 11
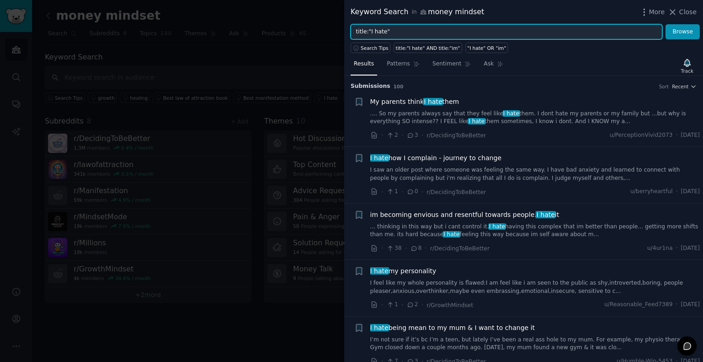
drag, startPoint x: 389, startPoint y: 34, endPoint x: 342, endPoint y: 28, distance: 47.9
click at [342, 28] on div "Keyword Search in money mindset More Close title:"I hate" Browse Search Tips ti…" at bounding box center [351, 181] width 703 height 362
type input "money"
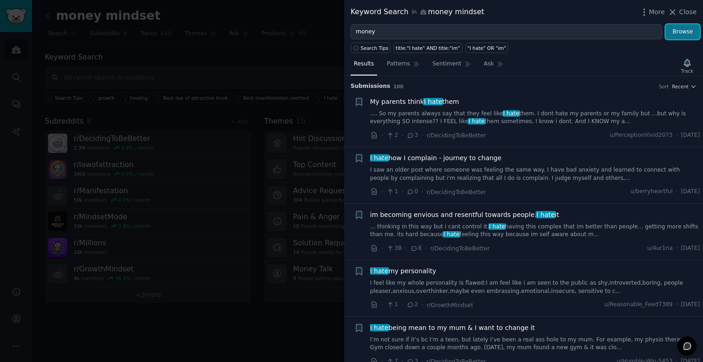
click at [690, 31] on button "Browse" at bounding box center [682, 32] width 34 height 16
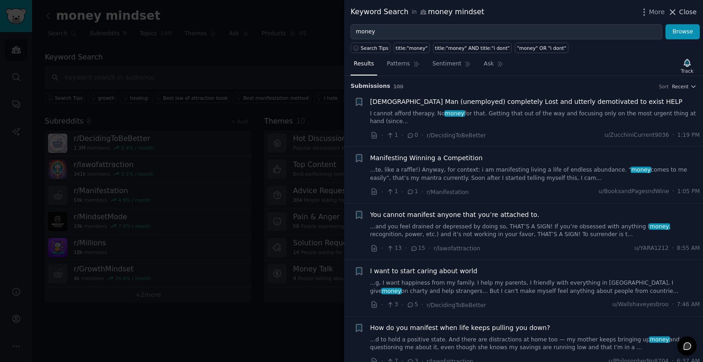
click at [685, 12] on span "Close" at bounding box center [687, 12] width 17 height 10
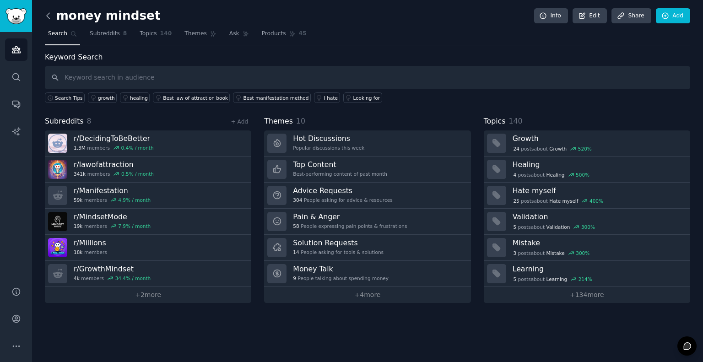
click at [50, 12] on icon at bounding box center [48, 16] width 10 height 10
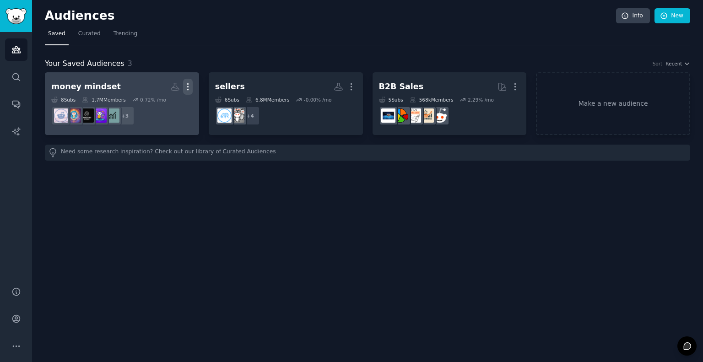
click at [187, 86] on icon "button" at bounding box center [187, 87] width 1 height 6
click at [159, 87] on p "View" at bounding box center [159, 90] width 15 height 10
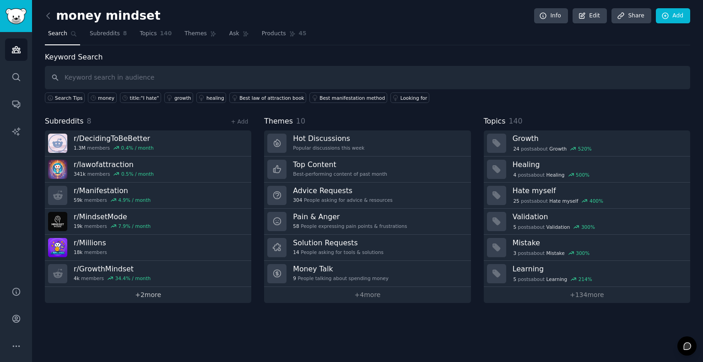
click at [139, 289] on link "+ 2 more" at bounding box center [148, 295] width 206 height 16
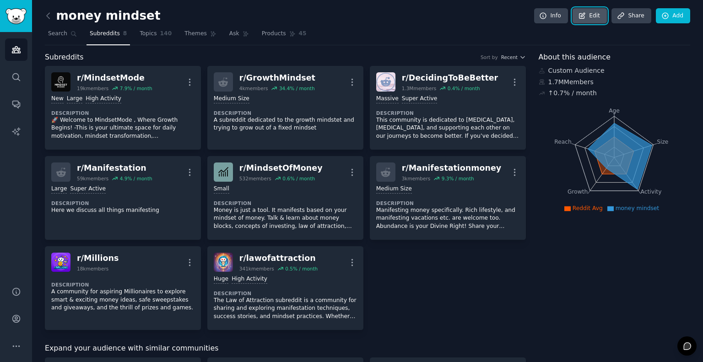
click at [586, 16] on icon at bounding box center [582, 16] width 8 height 8
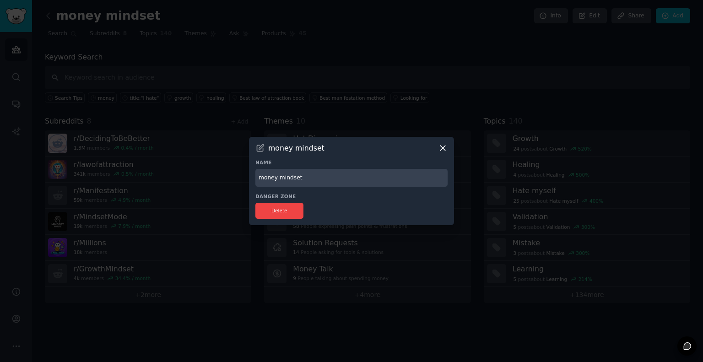
click at [330, 180] on input "money mindset" at bounding box center [351, 178] width 192 height 18
type input "m"
type input "abundance mindset"
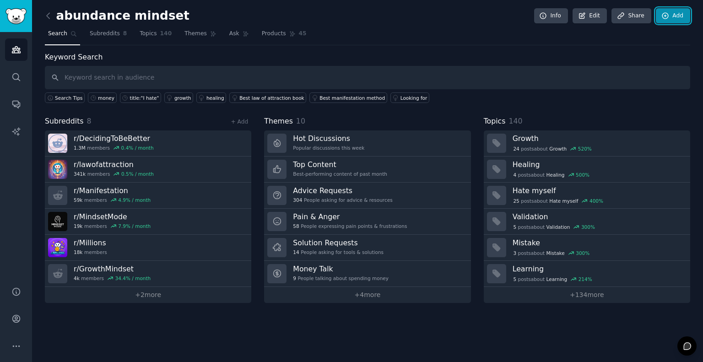
click at [670, 14] on link "Add" at bounding box center [673, 16] width 34 height 16
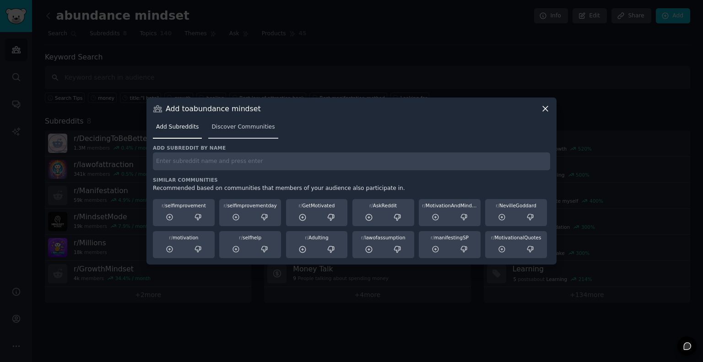
click at [233, 128] on span "Discover Communities" at bounding box center [242, 127] width 63 height 8
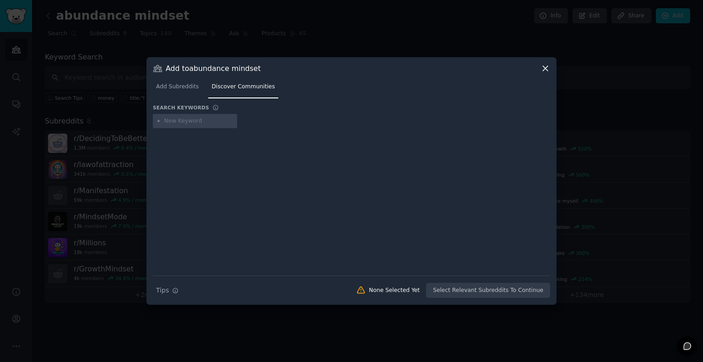
click at [192, 120] on input "text" at bounding box center [199, 121] width 70 height 8
type input "m"
type input "abundance mindset"
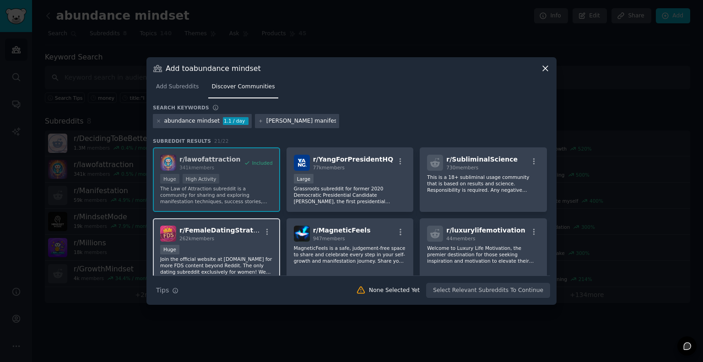
scroll to position [185, 0]
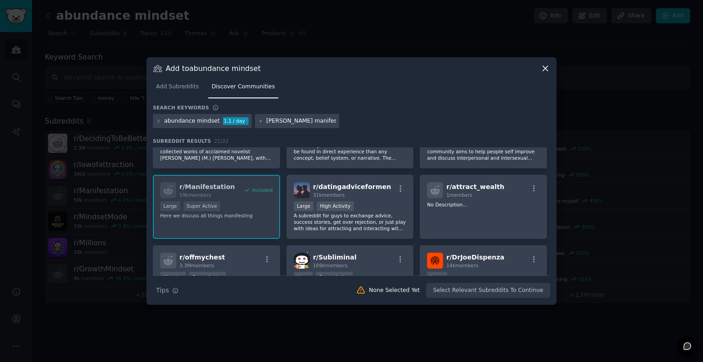
click at [266, 122] on input "[PERSON_NAME] manifestation" at bounding box center [301, 121] width 70 height 8
type input "wealth manifestation"
click at [395, 116] on div "abundance mindset 1.1 / day wealth manifestation" at bounding box center [351, 123] width 397 height 18
click at [323, 121] on div "wealth manifestation" at bounding box center [297, 121] width 84 height 15
click at [314, 120] on input "wealth manifestation" at bounding box center [301, 121] width 70 height 8
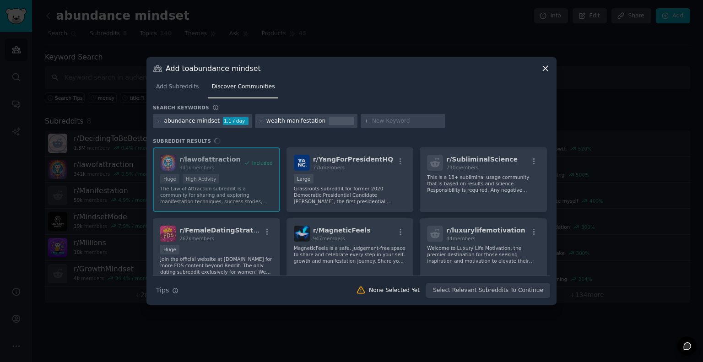
click at [372, 121] on input "text" at bounding box center [407, 121] width 70 height 8
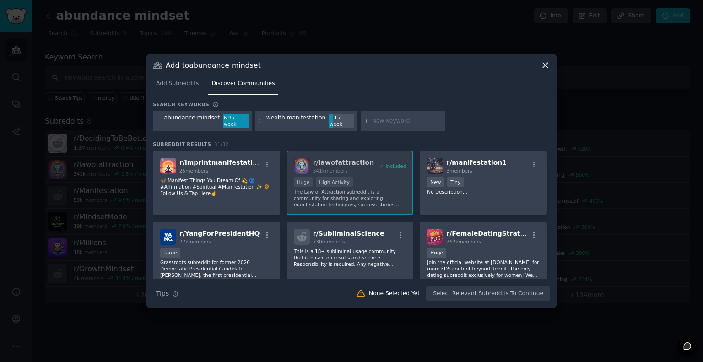
paste input "menifestation"
click at [372, 120] on input "menifestation" at bounding box center [407, 121] width 70 height 8
type input "manifestation"
click at [439, 120] on div "abundance mindset 6.9 / week wealth manifestation 1.1 / week manifestation" at bounding box center [351, 123] width 397 height 24
click at [260, 120] on icon at bounding box center [261, 121] width 2 height 2
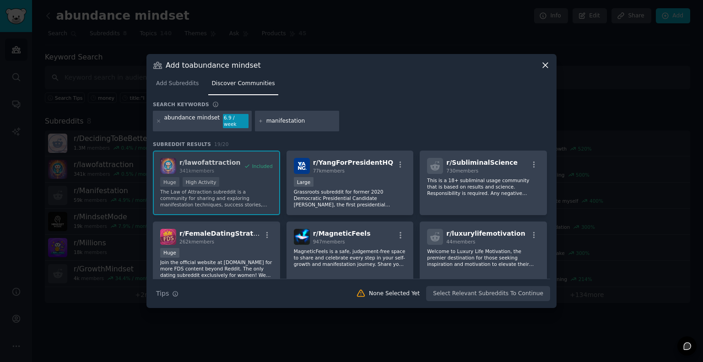
click at [322, 122] on input "manifestation" at bounding box center [301, 121] width 70 height 8
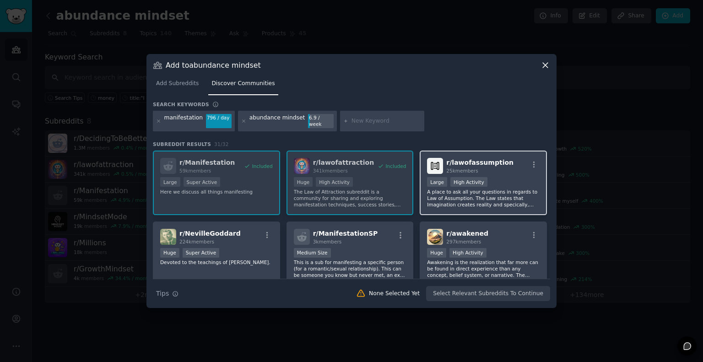
click at [503, 189] on p "A place to ask all your questions in regards to Law of Assumption. The Law stat…" at bounding box center [483, 198] width 113 height 19
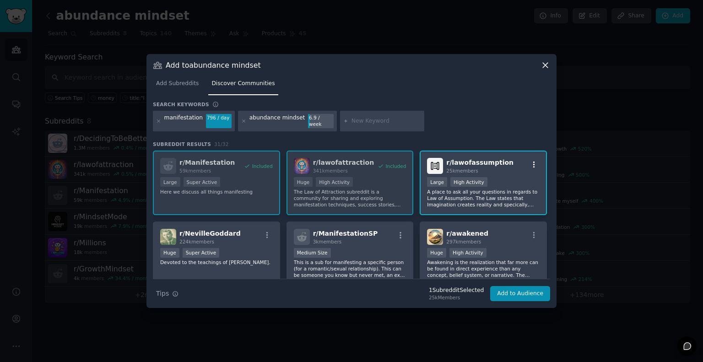
click at [531, 161] on icon "button" at bounding box center [534, 165] width 8 height 8
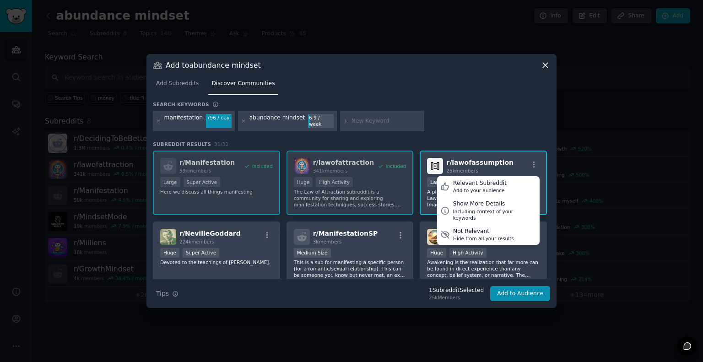
click at [434, 159] on img at bounding box center [435, 166] width 16 height 16
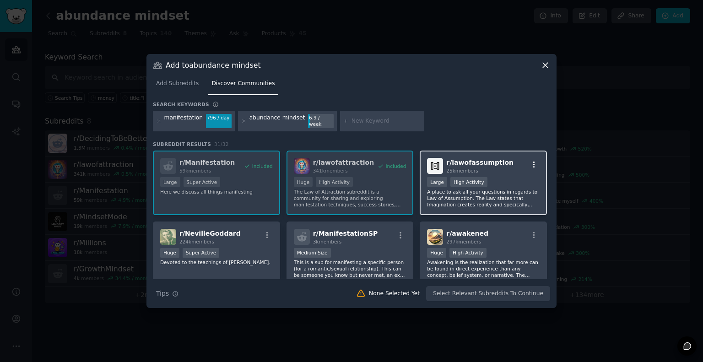
click at [533, 162] on icon "button" at bounding box center [534, 165] width 2 height 6
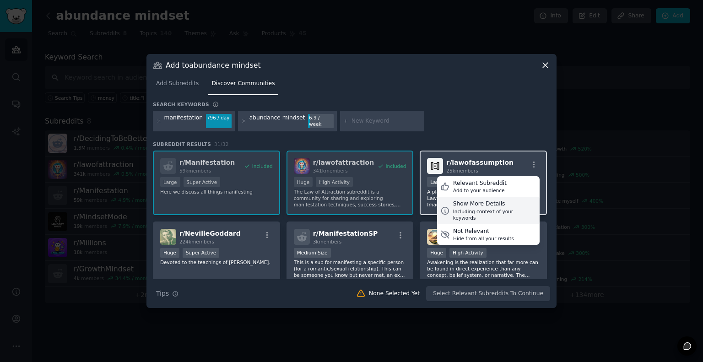
click at [493, 208] on div "Including context of your keywords" at bounding box center [494, 214] width 83 height 13
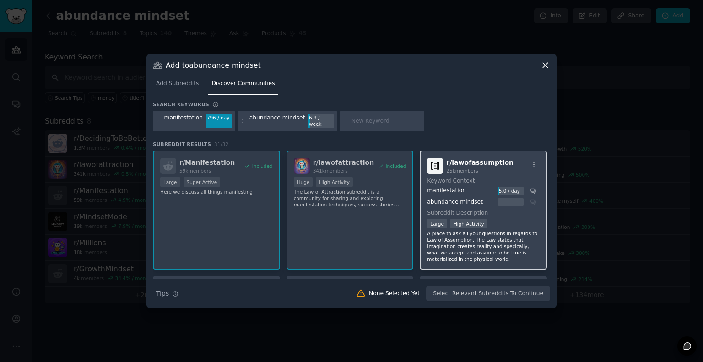
click at [502, 187] on div "5.0 / day" at bounding box center [511, 191] width 26 height 8
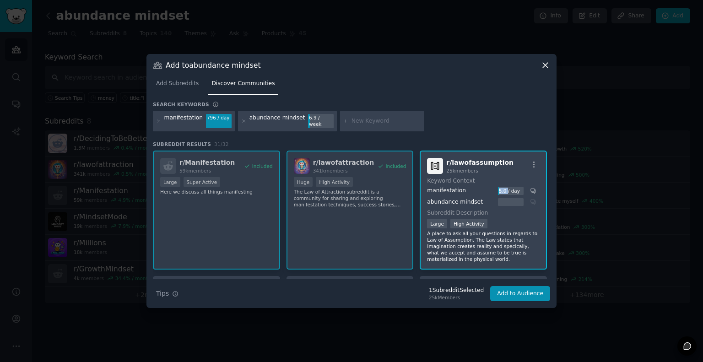
click at [502, 187] on div "5.0 / day" at bounding box center [511, 191] width 26 height 8
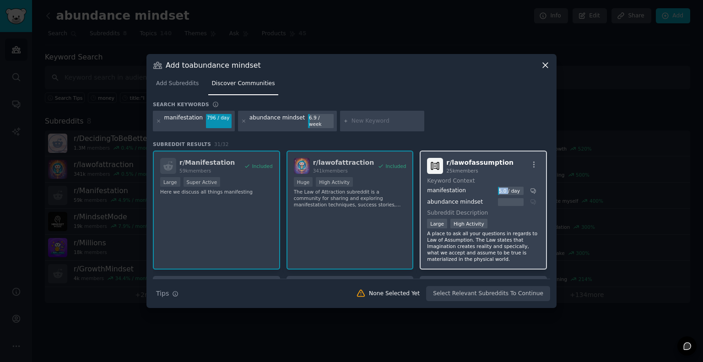
click at [501, 187] on div "5.0 / day" at bounding box center [511, 191] width 26 height 8
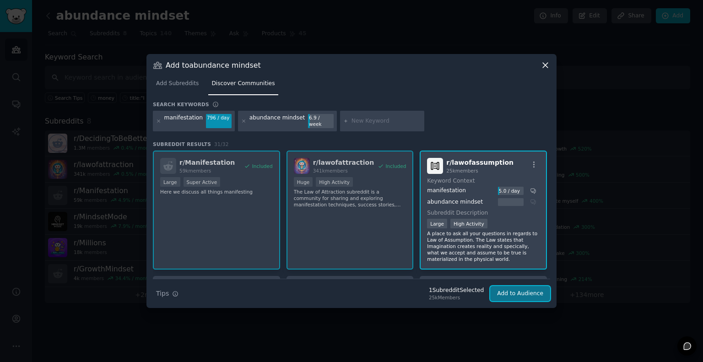
click at [530, 291] on button "Add to Audience" at bounding box center [520, 294] width 60 height 16
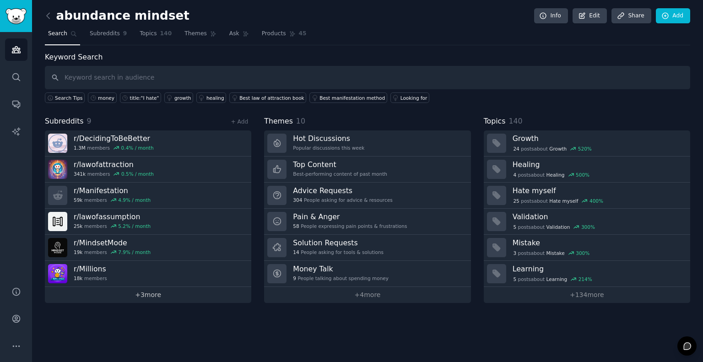
click at [156, 292] on link "+ 3 more" at bounding box center [148, 295] width 206 height 16
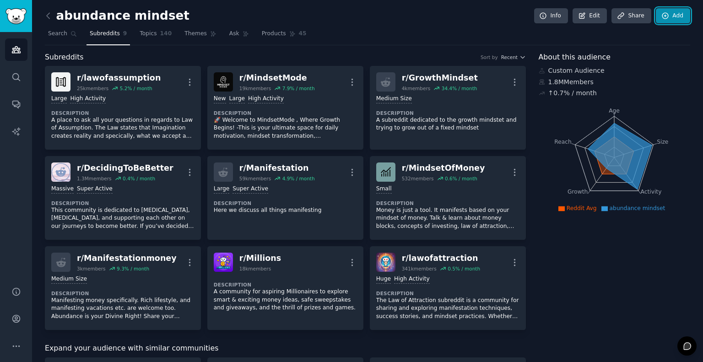
click at [668, 18] on link "Add" at bounding box center [673, 16] width 34 height 16
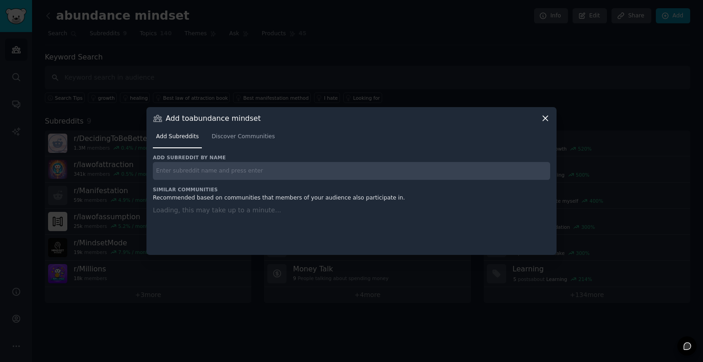
click at [668, 18] on div at bounding box center [351, 181] width 703 height 362
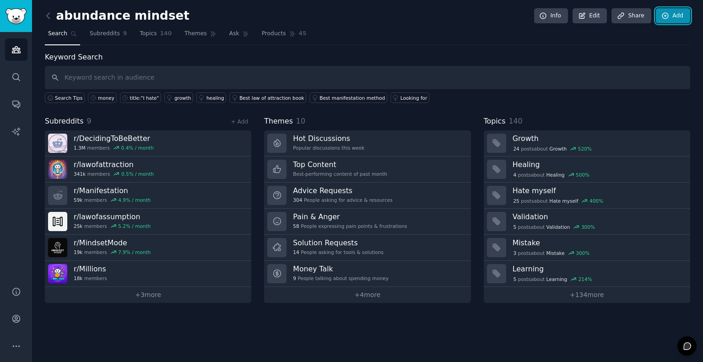
click at [672, 16] on link "Add" at bounding box center [673, 16] width 34 height 16
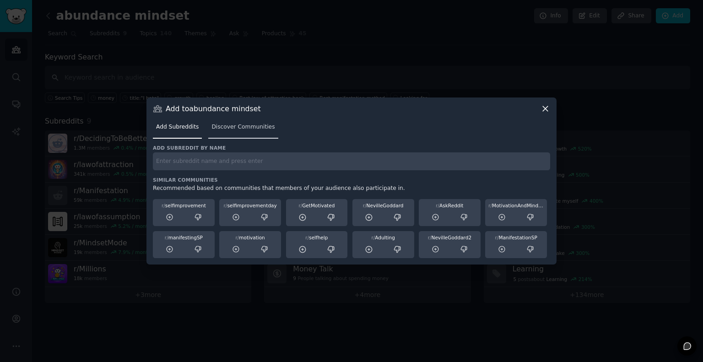
click at [227, 124] on span "Discover Communities" at bounding box center [242, 127] width 63 height 8
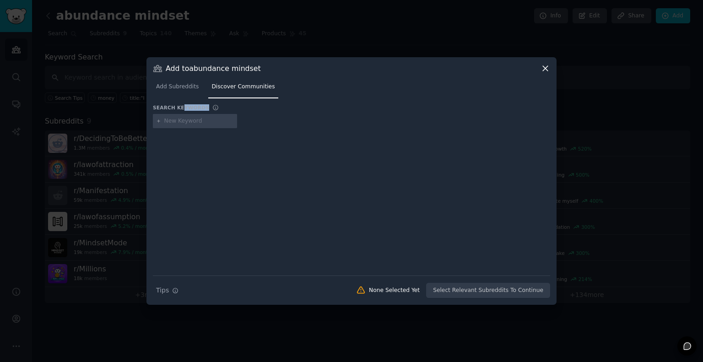
click at [179, 113] on div "Search keywords Search Tips Tips None Selected Yet Select Relevant Subreddits T…" at bounding box center [351, 201] width 397 height 195
click at [179, 120] on input "text" at bounding box center [199, 121] width 70 height 8
type input "a"
type input "money mentality"
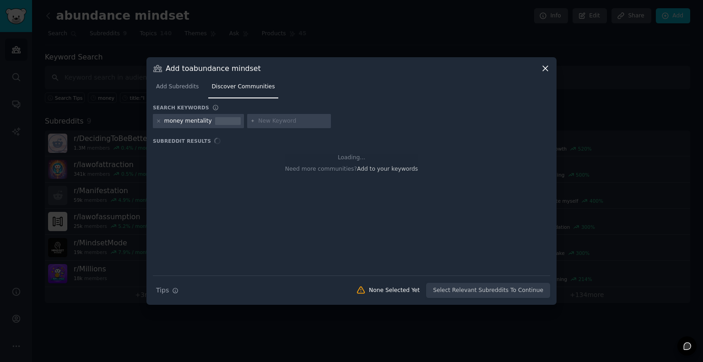
click at [261, 119] on input "text" at bounding box center [293, 121] width 70 height 8
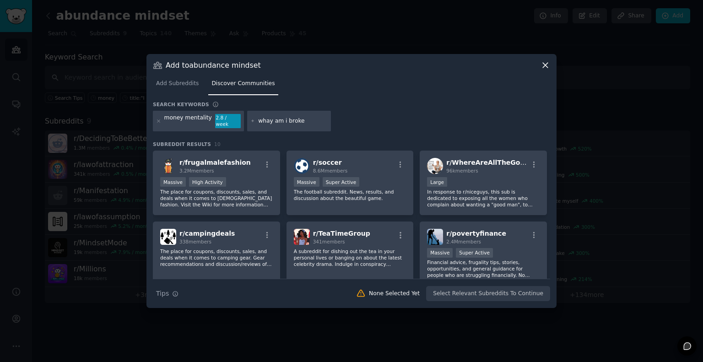
click at [262, 121] on input "whay am i broke" at bounding box center [293, 121] width 70 height 8
type input "why am i broke"
click at [157, 122] on icon at bounding box center [158, 121] width 5 height 5
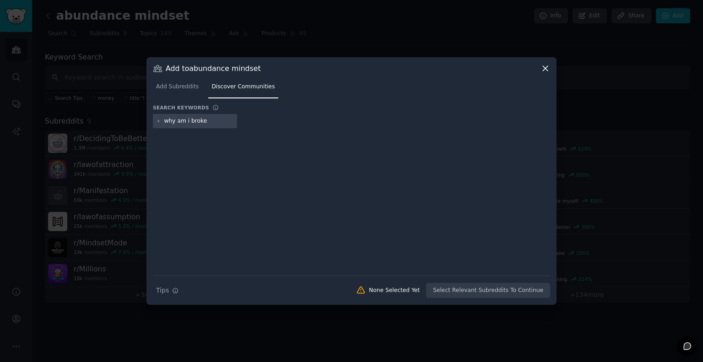
click at [212, 121] on input "why am i broke" at bounding box center [199, 121] width 70 height 8
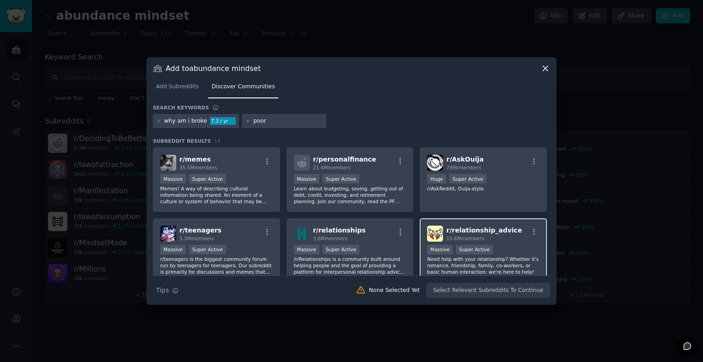
type input "poor"
